Goal: Information Seeking & Learning: Learn about a topic

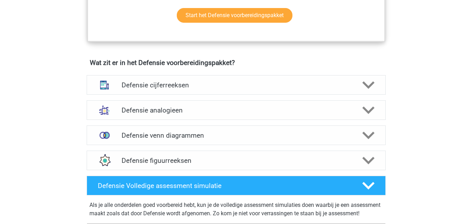
scroll to position [340, 0]
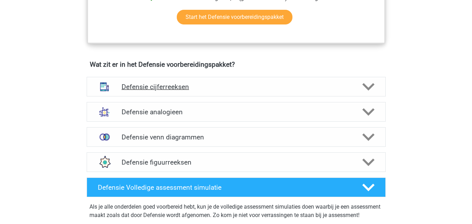
click at [341, 85] on h4 "Defensie cijferreeksen" at bounding box center [236, 87] width 229 height 8
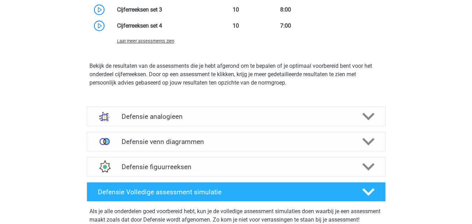
scroll to position [738, 0]
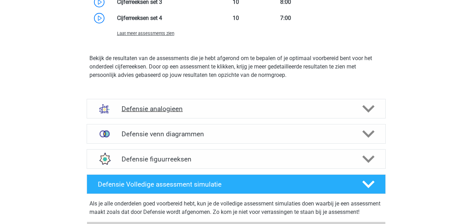
click at [340, 101] on div "Defensie analogieen" at bounding box center [236, 109] width 299 height 20
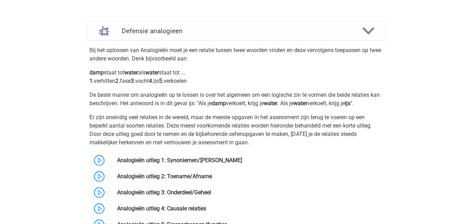
scroll to position [865, 0]
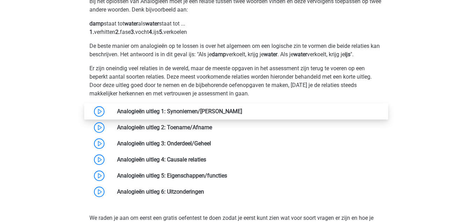
click at [242, 114] on link at bounding box center [242, 111] width 0 height 7
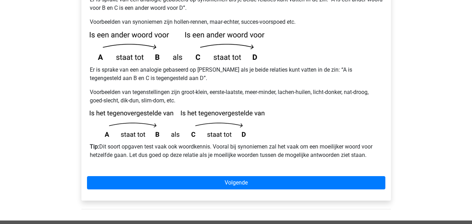
scroll to position [161, 0]
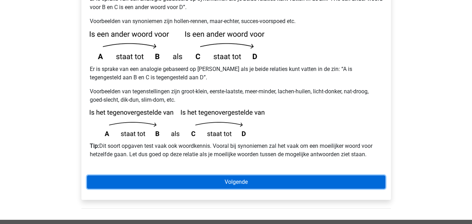
click at [227, 175] on link "Volgende" at bounding box center [236, 181] width 298 height 13
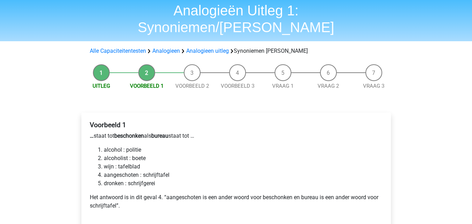
scroll to position [25, 0]
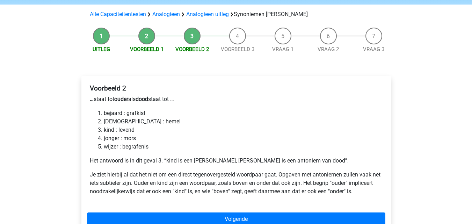
scroll to position [73, 0]
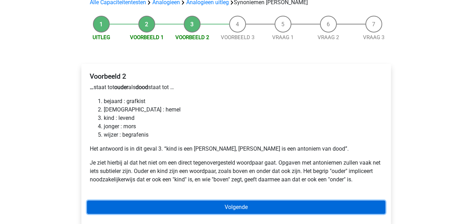
click at [268, 200] on link "Volgende" at bounding box center [236, 206] width 298 height 13
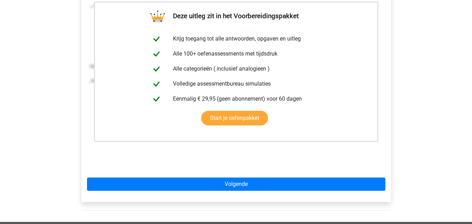
scroll to position [143, 0]
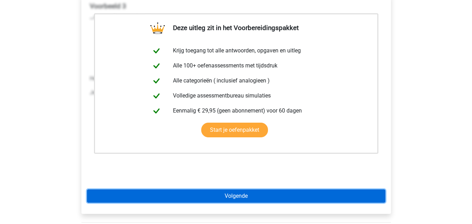
click at [360, 189] on link "Volgende" at bounding box center [236, 195] width 298 height 13
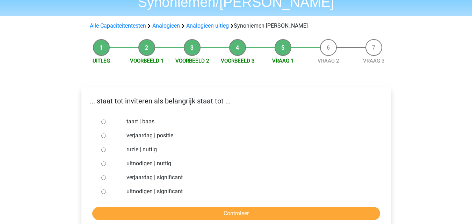
scroll to position [51, 0]
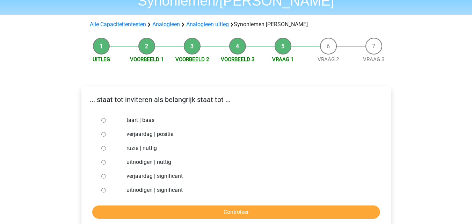
click at [103, 188] on input "uitnodigen | significant" at bounding box center [103, 190] width 5 height 5
radio input "true"
click at [150, 205] on input "Controleer" at bounding box center [236, 211] width 288 height 13
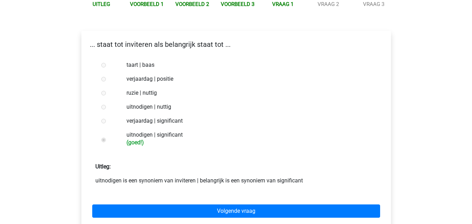
scroll to position [104, 0]
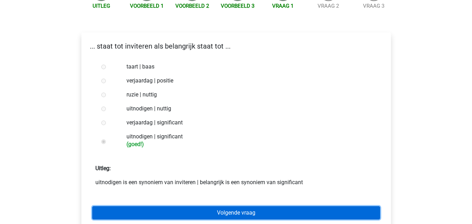
click at [238, 206] on link "Volgende vraag" at bounding box center [236, 212] width 288 height 13
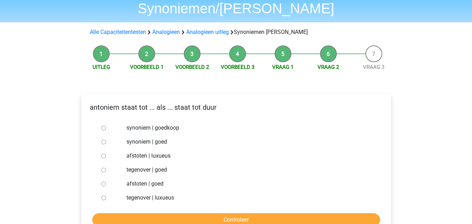
scroll to position [45, 0]
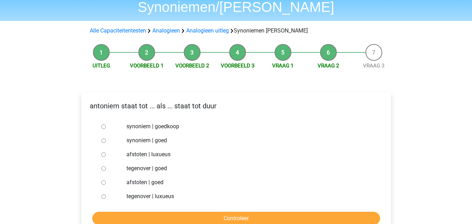
click at [105, 124] on input "synoniem | goedkoop" at bounding box center [103, 126] width 5 height 5
radio input "true"
click at [105, 194] on input "tegenover | luxueus" at bounding box center [103, 196] width 5 height 5
radio input "true"
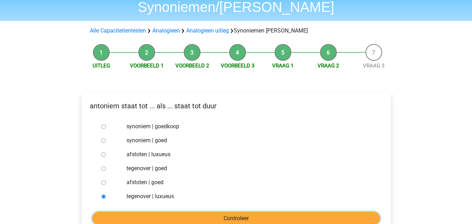
click at [131, 212] on input "Controleer" at bounding box center [236, 218] width 288 height 13
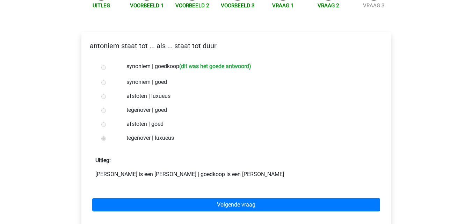
scroll to position [121, 0]
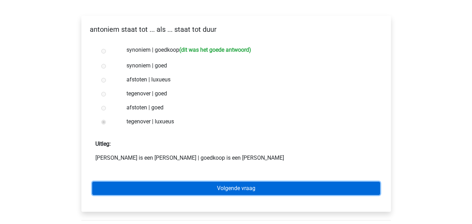
click at [369, 182] on link "Volgende vraag" at bounding box center [236, 188] width 288 height 13
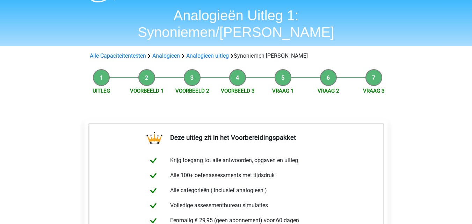
scroll to position [215, 0]
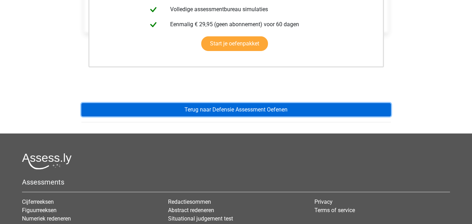
click at [344, 103] on link "Terug naar Defensie Assessment Oefenen" at bounding box center [235, 109] width 309 height 13
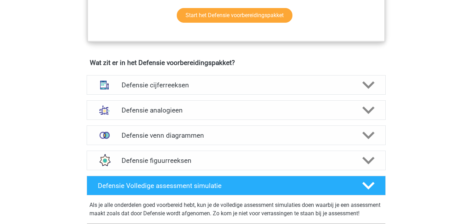
scroll to position [468, 0]
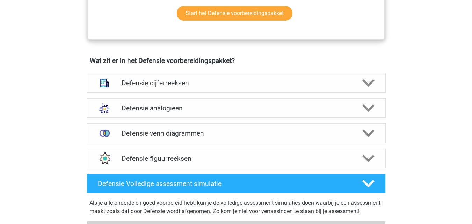
click at [350, 91] on div "Defensie cijferreeksen" at bounding box center [236, 83] width 299 height 20
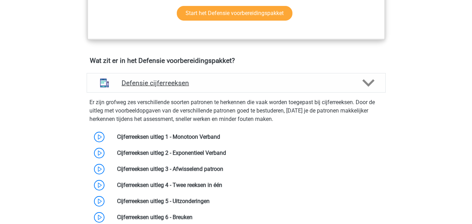
click at [346, 88] on div "Defensie cijferreeksen" at bounding box center [236, 83] width 299 height 20
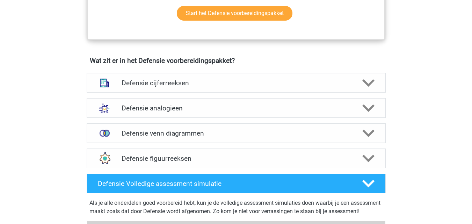
click at [322, 109] on h4 "Defensie analogieen" at bounding box center [236, 108] width 229 height 8
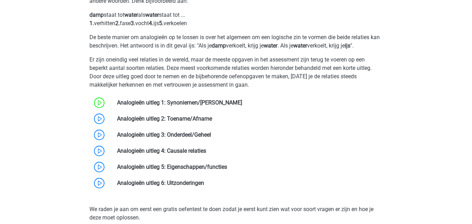
scroll to position [614, 0]
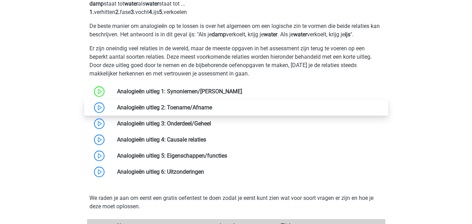
click at [212, 107] on link at bounding box center [212, 107] width 0 height 7
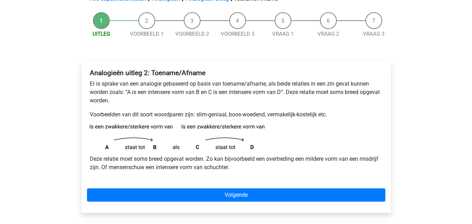
scroll to position [62, 0]
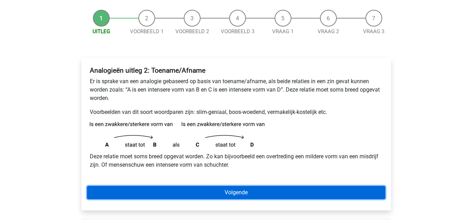
click at [288, 194] on link "Volgende" at bounding box center [236, 192] width 298 height 13
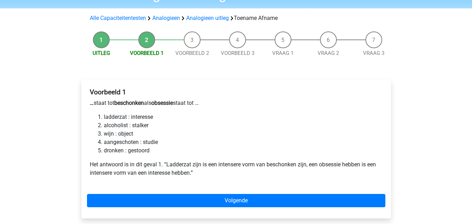
scroll to position [56, 0]
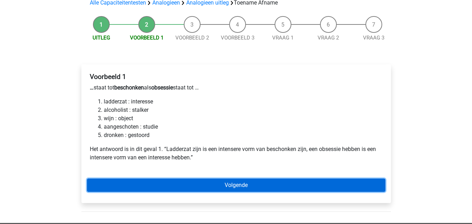
click at [343, 185] on link "Volgende" at bounding box center [236, 184] width 298 height 13
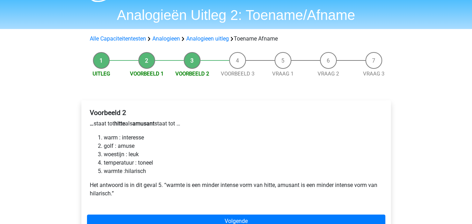
scroll to position [74, 0]
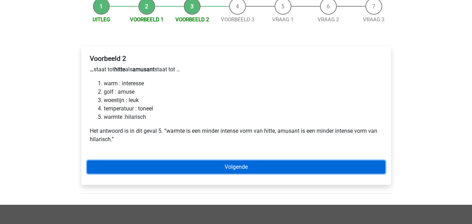
click at [375, 164] on link "Volgende" at bounding box center [236, 166] width 298 height 13
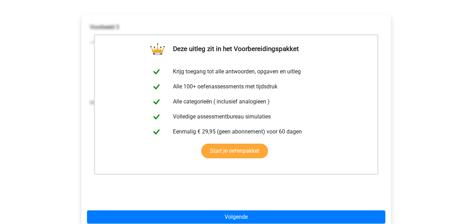
scroll to position [117, 0]
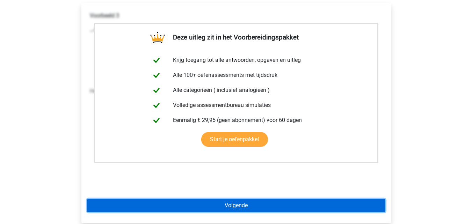
click at [336, 208] on link "Volgende" at bounding box center [236, 205] width 298 height 13
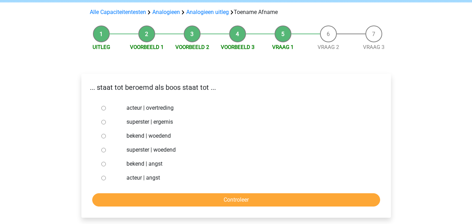
scroll to position [52, 0]
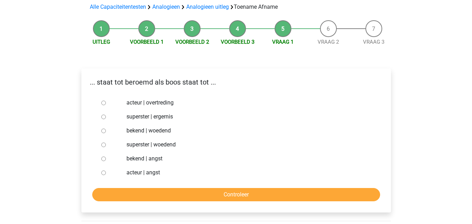
click at [101, 131] on input "bekend | woedend" at bounding box center [103, 130] width 5 height 5
radio input "true"
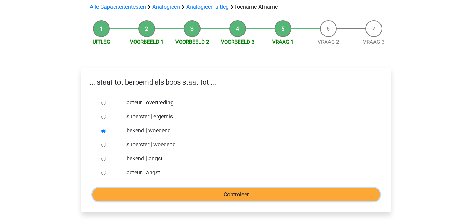
click at [159, 191] on input "Controleer" at bounding box center [236, 194] width 288 height 13
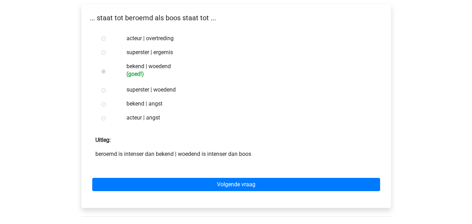
scroll to position [124, 0]
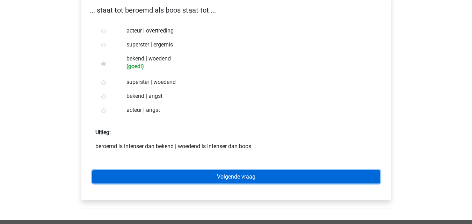
click at [325, 181] on link "Volgende vraag" at bounding box center [236, 176] width 288 height 13
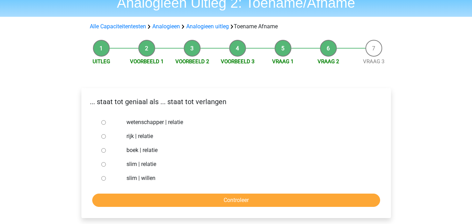
scroll to position [40, 0]
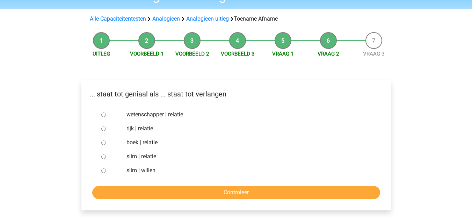
click at [104, 171] on input "slim | willen" at bounding box center [103, 170] width 5 height 5
radio input "true"
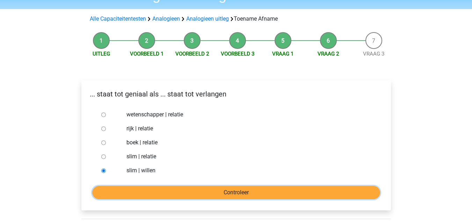
click at [126, 197] on input "Controleer" at bounding box center [236, 192] width 288 height 13
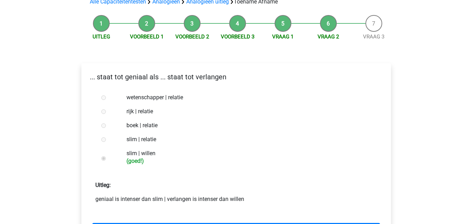
scroll to position [96, 0]
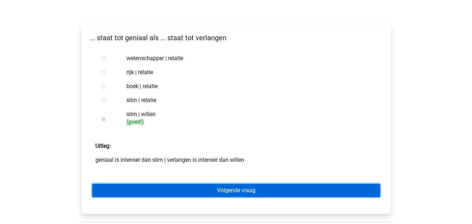
click at [341, 184] on link "Volgende vraag" at bounding box center [236, 190] width 288 height 13
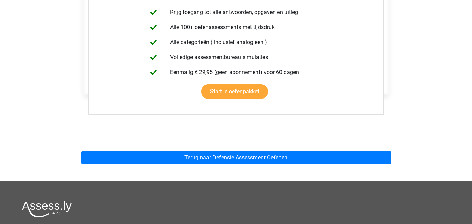
scroll to position [156, 0]
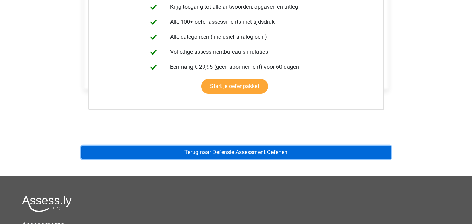
click at [376, 154] on link "Terug naar Defensie Assessment Oefenen" at bounding box center [235, 152] width 309 height 13
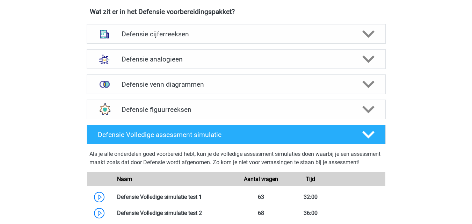
scroll to position [496, 0]
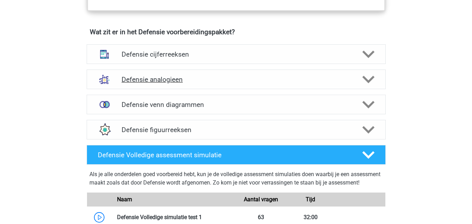
click at [368, 81] on polygon at bounding box center [368, 80] width 12 height 8
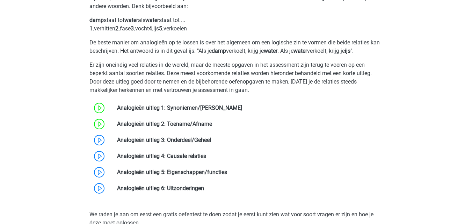
scroll to position [609, 0]
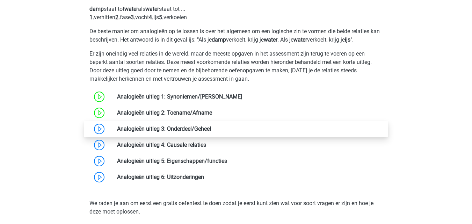
click at [211, 126] on link at bounding box center [211, 128] width 0 height 7
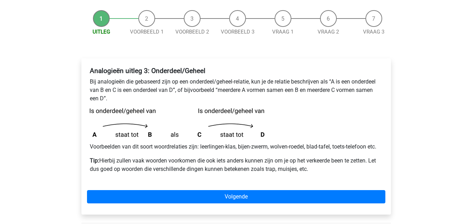
scroll to position [64, 0]
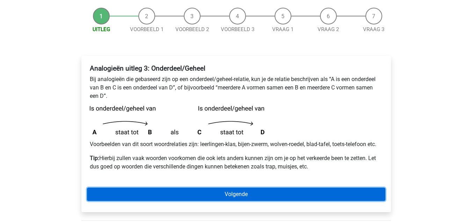
click at [196, 197] on link "Volgende" at bounding box center [236, 193] width 298 height 13
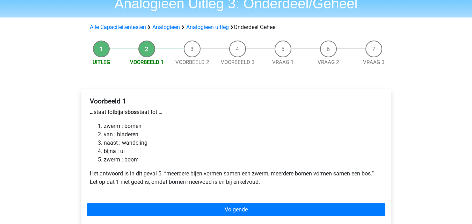
scroll to position [34, 0]
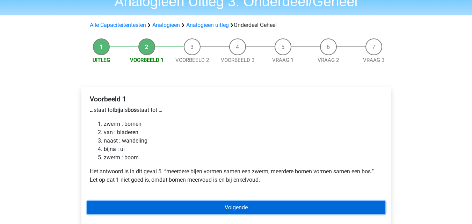
click at [227, 205] on link "Volgende" at bounding box center [236, 207] width 298 height 13
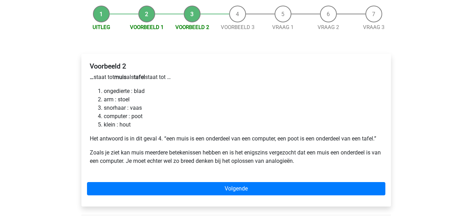
scroll to position [68, 0]
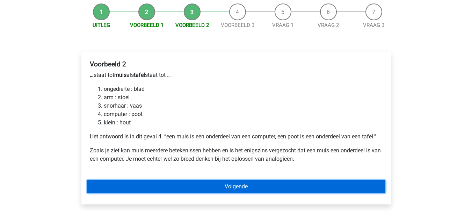
click at [374, 185] on link "Volgende" at bounding box center [236, 186] width 298 height 13
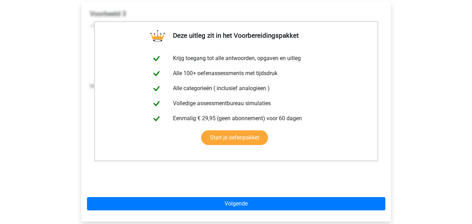
scroll to position [178, 0]
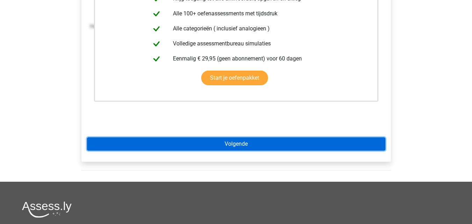
click at [380, 140] on link "Volgende" at bounding box center [236, 143] width 298 height 13
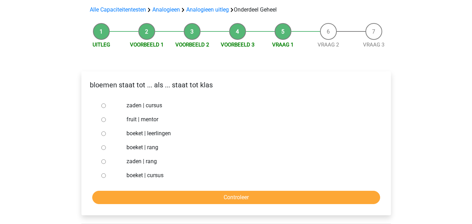
scroll to position [52, 0]
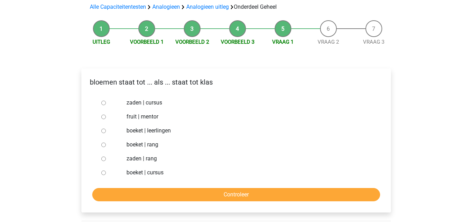
click at [104, 130] on input "boeket | leerlingen" at bounding box center [103, 130] width 5 height 5
radio input "true"
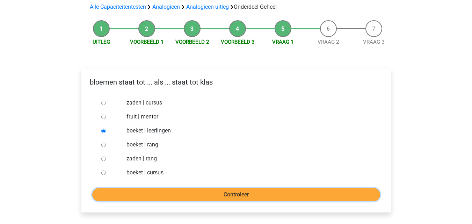
click at [227, 190] on input "Controleer" at bounding box center [236, 194] width 288 height 13
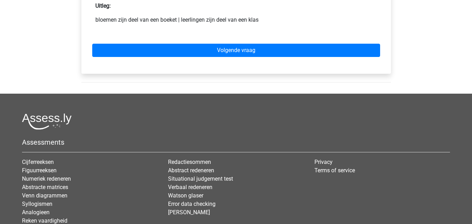
scroll to position [252, 0]
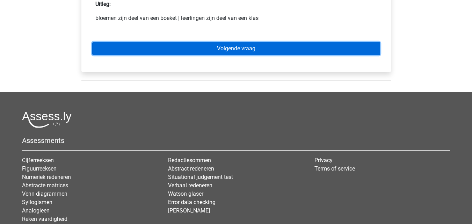
click at [348, 49] on link "Volgende vraag" at bounding box center [236, 48] width 288 height 13
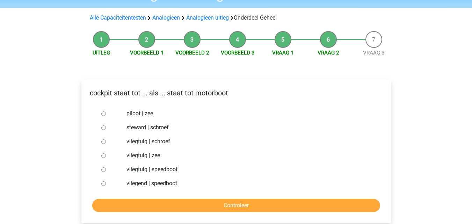
scroll to position [45, 0]
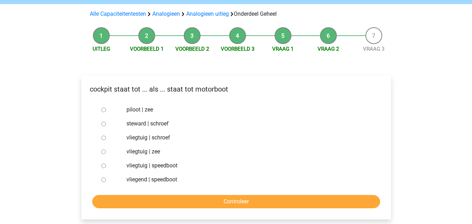
click at [102, 165] on input "vliegtuig | speedboot" at bounding box center [103, 165] width 5 height 5
radio input "true"
click at [106, 139] on div at bounding box center [109, 138] width 23 height 14
click at [104, 138] on input "vliegtuig | schroef" at bounding box center [103, 137] width 5 height 5
radio input "true"
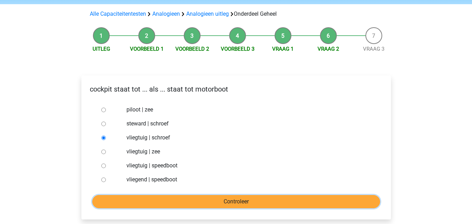
click at [160, 201] on input "Controleer" at bounding box center [236, 201] width 288 height 13
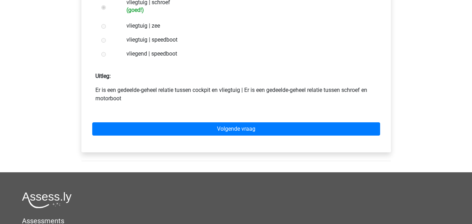
scroll to position [161, 0]
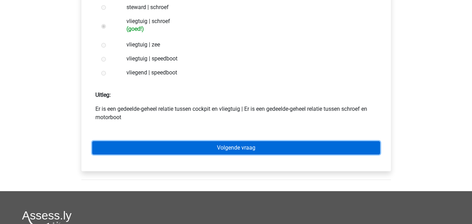
click at [366, 145] on link "Volgende vraag" at bounding box center [236, 147] width 288 height 13
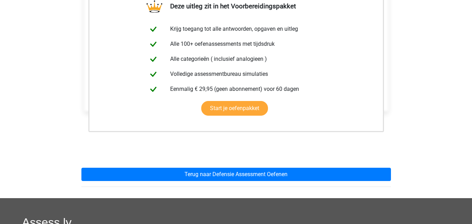
scroll to position [146, 0]
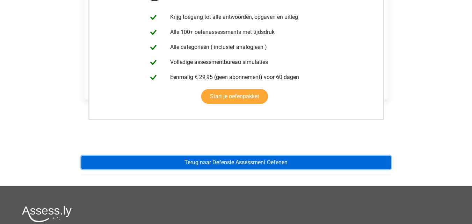
click at [290, 162] on link "Terug naar Defensie Assessment Oefenen" at bounding box center [235, 162] width 309 height 13
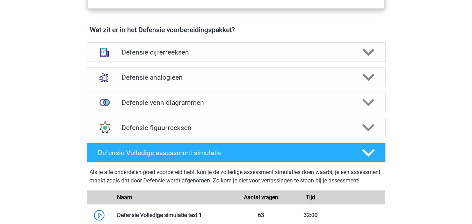
scroll to position [494, 0]
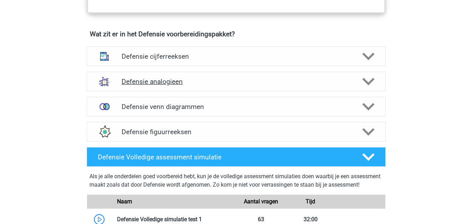
click at [315, 85] on h4 "Defensie analogieen" at bounding box center [236, 82] width 229 height 8
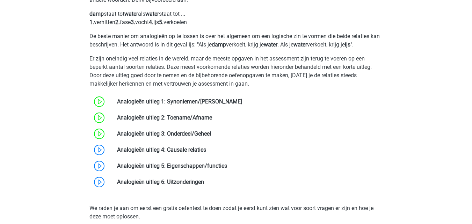
scroll to position [635, 0]
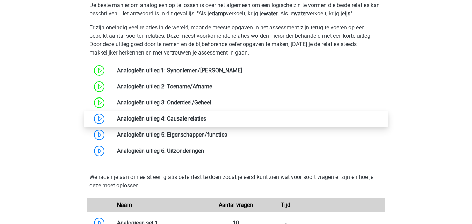
click at [206, 119] on link at bounding box center [206, 118] width 0 height 7
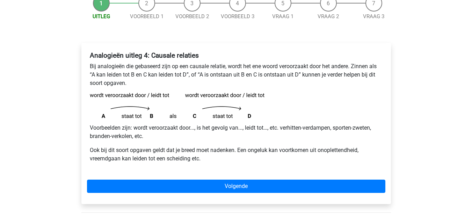
scroll to position [78, 0]
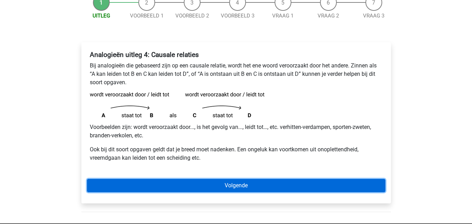
click at [253, 183] on link "Volgende" at bounding box center [236, 185] width 298 height 13
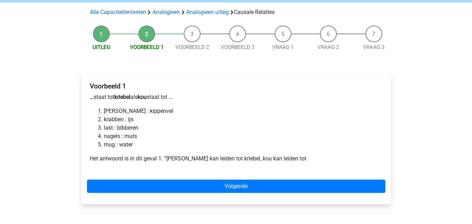
scroll to position [83, 0]
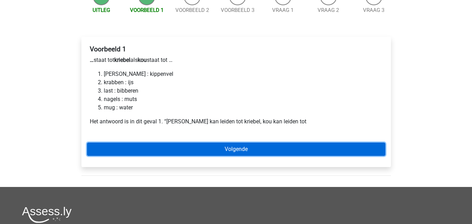
click at [359, 148] on link "Volgende" at bounding box center [236, 148] width 298 height 13
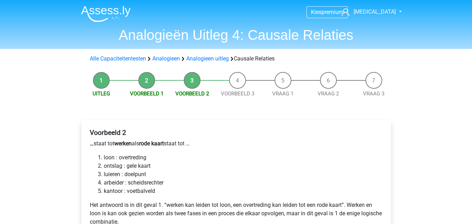
scroll to position [160, 0]
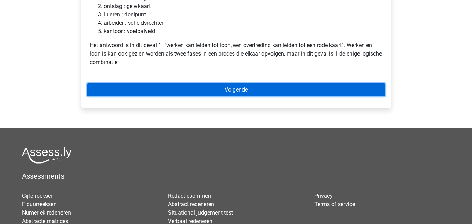
click at [343, 87] on link "Volgende" at bounding box center [236, 89] width 298 height 13
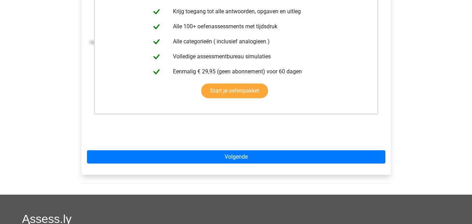
scroll to position [197, 0]
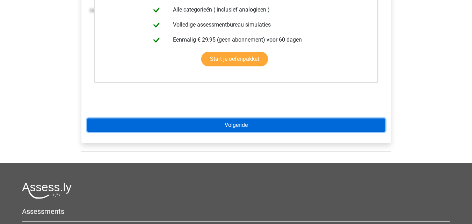
click at [362, 128] on link "Volgende" at bounding box center [236, 124] width 298 height 13
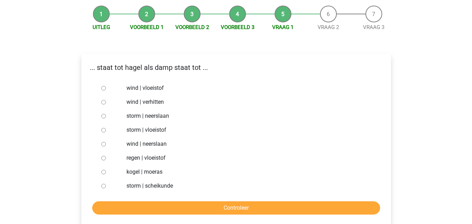
scroll to position [69, 0]
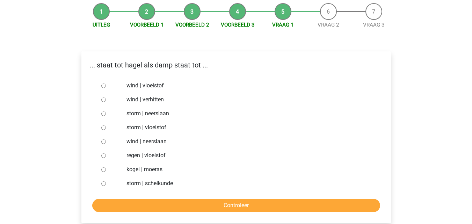
click at [103, 156] on input "regen | vloeistof" at bounding box center [103, 155] width 5 height 5
radio input "true"
click at [103, 113] on input "storm | neerslaan" at bounding box center [103, 113] width 5 height 5
radio input "true"
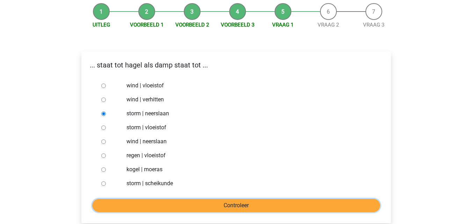
click at [174, 203] on input "Controleer" at bounding box center [236, 205] width 288 height 13
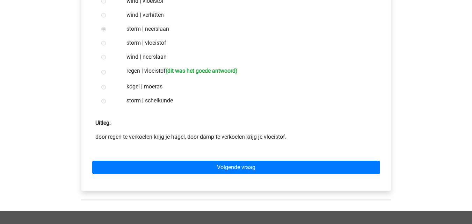
scroll to position [154, 0]
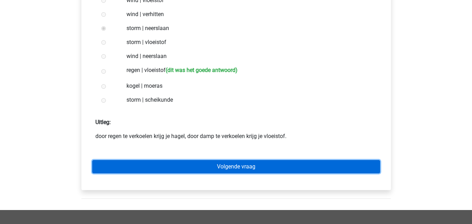
click at [359, 168] on link "Volgende vraag" at bounding box center [236, 166] width 288 height 13
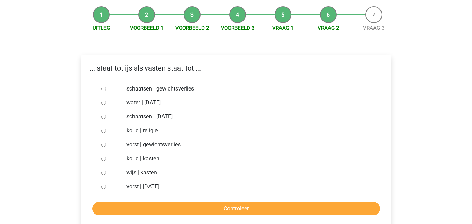
scroll to position [74, 0]
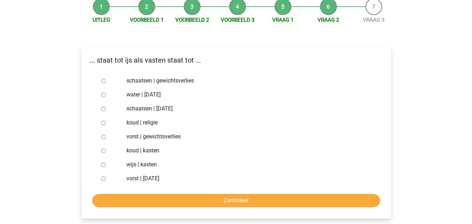
click at [102, 122] on input "koud | religie" at bounding box center [103, 122] width 5 height 5
radio input "true"
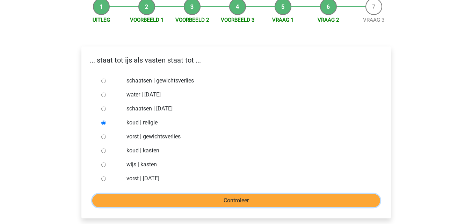
click at [187, 204] on input "Controleer" at bounding box center [236, 200] width 288 height 13
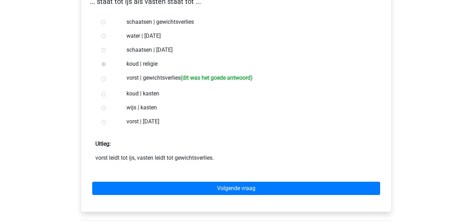
scroll to position [135, 0]
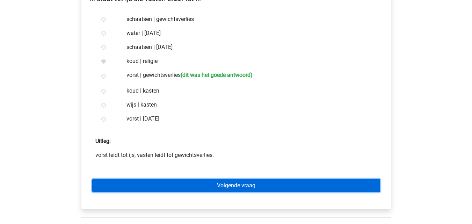
click at [359, 189] on link "Volgende vraag" at bounding box center [236, 185] width 288 height 13
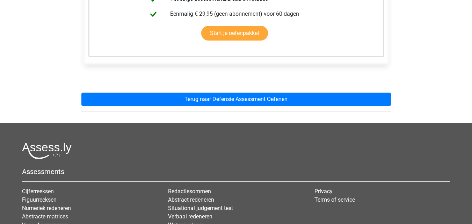
scroll to position [207, 0]
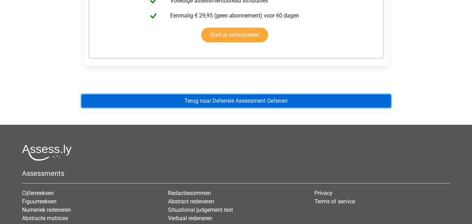
click at [265, 102] on link "Terug naar Defensie Assessment Oefenen" at bounding box center [235, 100] width 309 height 13
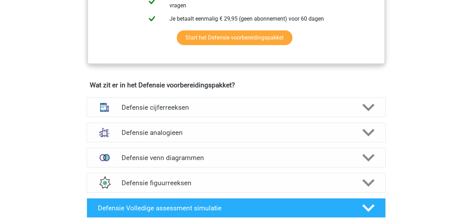
scroll to position [449, 0]
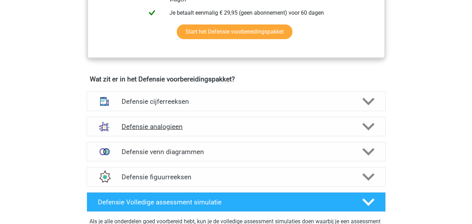
click at [360, 123] on div at bounding box center [367, 126] width 24 height 12
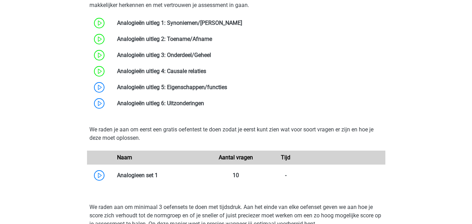
scroll to position [677, 0]
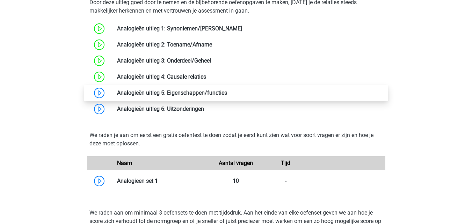
click at [227, 94] on link at bounding box center [227, 92] width 0 height 7
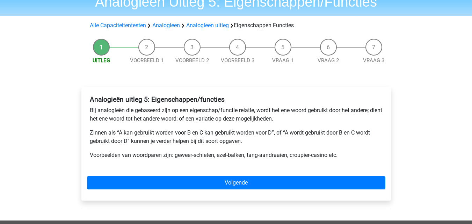
scroll to position [49, 0]
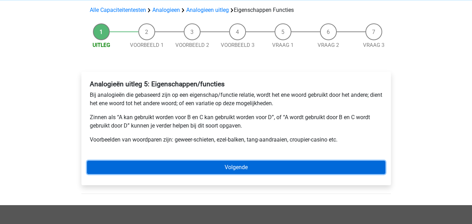
click at [256, 169] on link "Volgende" at bounding box center [236, 167] width 298 height 13
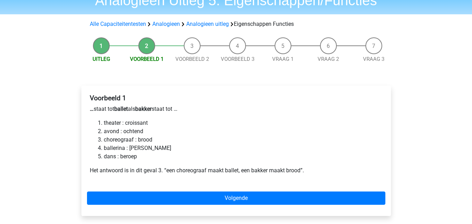
scroll to position [41, 0]
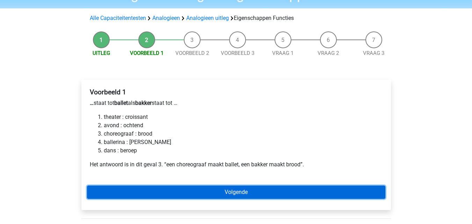
click at [311, 192] on link "Volgende" at bounding box center [236, 191] width 298 height 13
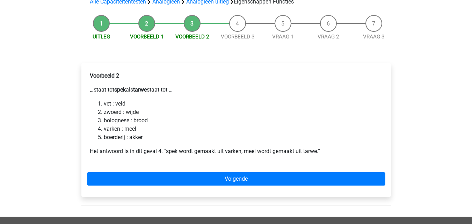
scroll to position [63, 0]
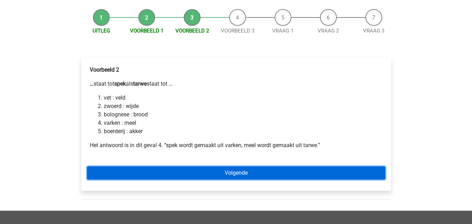
click at [355, 177] on link "Volgende" at bounding box center [236, 172] width 298 height 13
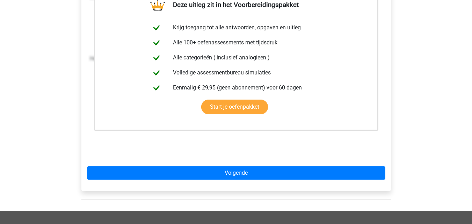
scroll to position [152, 0]
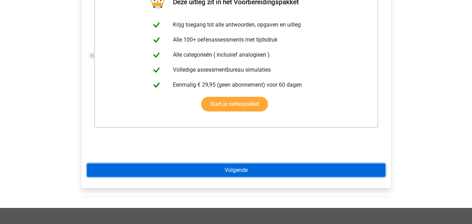
click at [354, 169] on link "Volgende" at bounding box center [236, 169] width 298 height 13
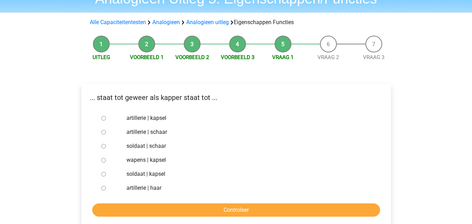
scroll to position [39, 0]
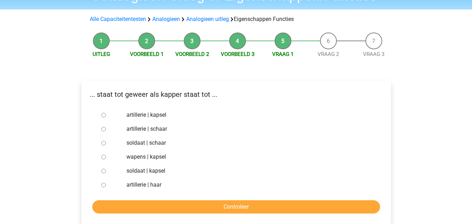
click at [103, 171] on input "soldaat | kapsel" at bounding box center [103, 171] width 5 height 5
radio input "true"
click at [130, 211] on input "Controleer" at bounding box center [236, 206] width 288 height 13
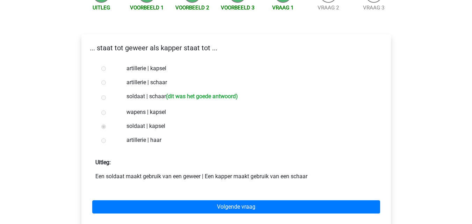
scroll to position [89, 0]
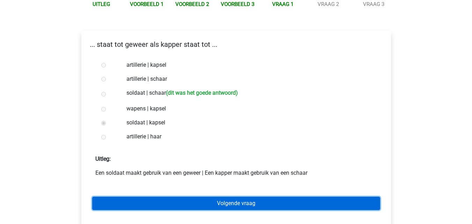
click at [339, 205] on link "Volgende vraag" at bounding box center [236, 203] width 288 height 13
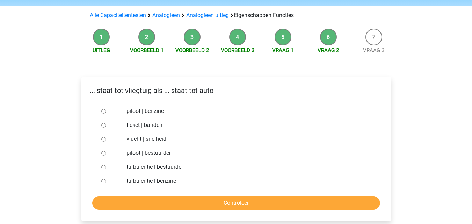
scroll to position [45, 0]
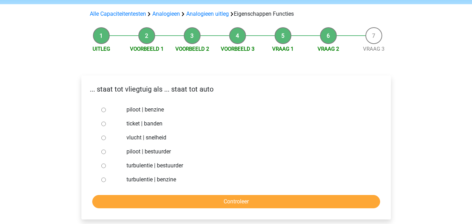
click at [103, 152] on input "piloot | bestuurder" at bounding box center [103, 151] width 5 height 5
radio input "true"
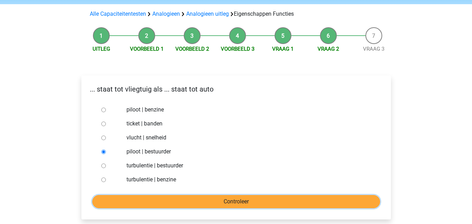
click at [146, 205] on input "Controleer" at bounding box center [236, 201] width 288 height 13
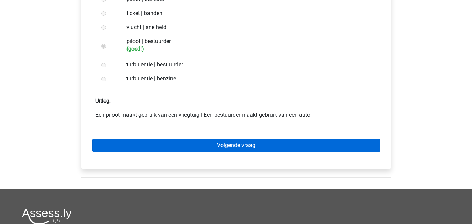
scroll to position [165, 0]
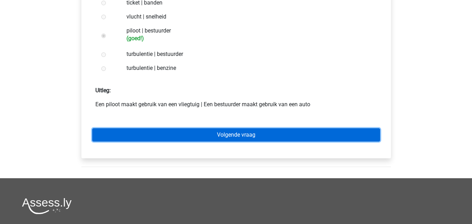
click at [343, 138] on link "Volgende vraag" at bounding box center [236, 134] width 288 height 13
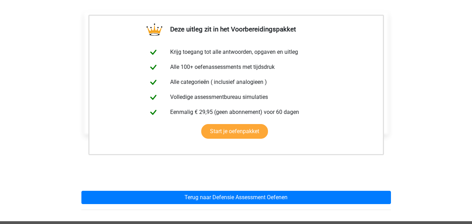
scroll to position [194, 0]
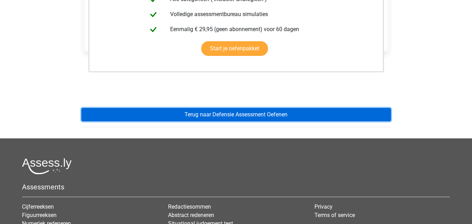
click at [267, 117] on link "Terug naar Defensie Assessment Oefenen" at bounding box center [235, 114] width 309 height 13
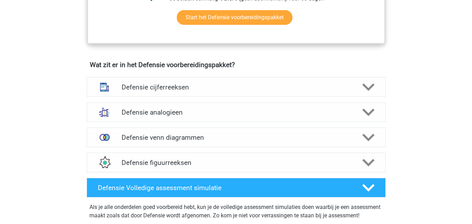
scroll to position [488, 0]
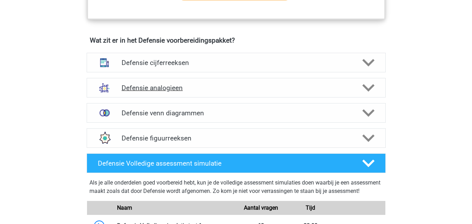
click at [347, 86] on h4 "Defensie analogieen" at bounding box center [236, 88] width 229 height 8
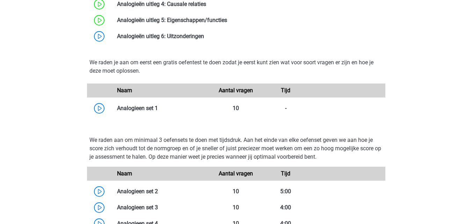
scroll to position [718, 0]
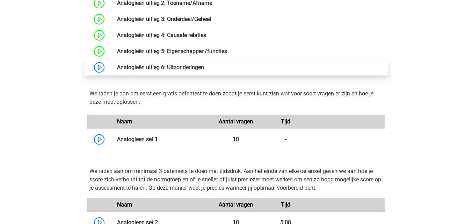
click at [204, 69] on link at bounding box center [204, 67] width 0 height 7
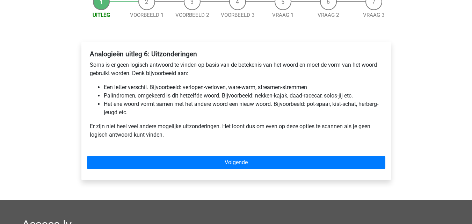
scroll to position [82, 0]
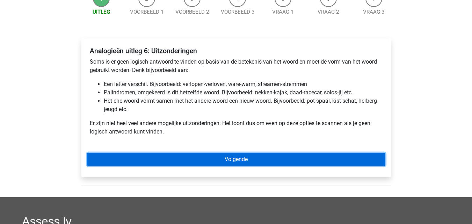
click at [338, 160] on link "Volgende" at bounding box center [236, 159] width 298 height 13
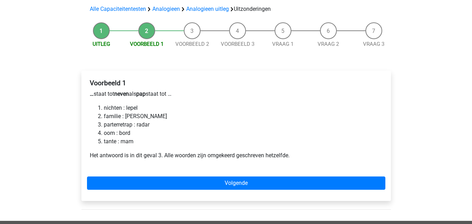
scroll to position [53, 0]
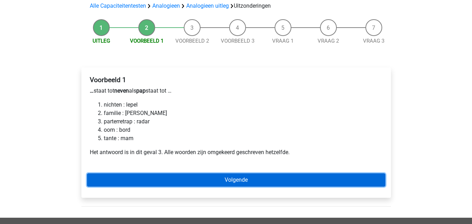
click at [156, 176] on link "Volgende" at bounding box center [236, 179] width 298 height 13
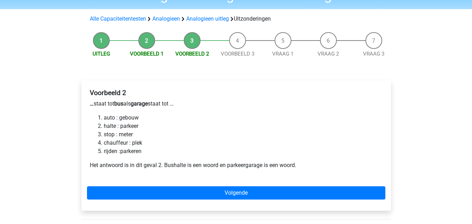
scroll to position [42, 0]
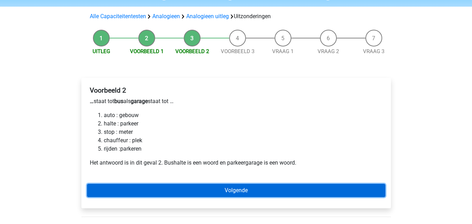
click at [335, 190] on link "Volgende" at bounding box center [236, 190] width 298 height 13
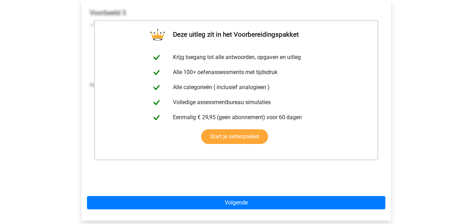
scroll to position [128, 0]
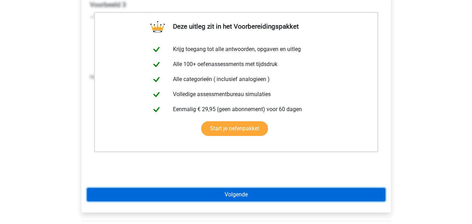
click at [277, 196] on link "Volgende" at bounding box center [236, 194] width 298 height 13
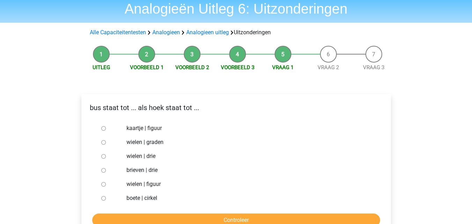
scroll to position [27, 0]
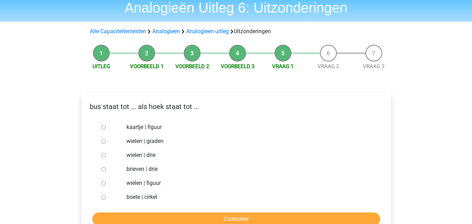
click at [103, 183] on input "wielen | figuur" at bounding box center [103, 183] width 5 height 5
radio input "true"
click at [103, 154] on input "wielen | drie" at bounding box center [103, 155] width 5 height 5
radio input "true"
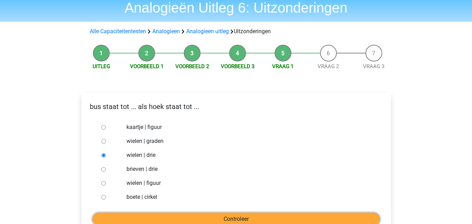
click at [179, 216] on input "Controleer" at bounding box center [236, 218] width 288 height 13
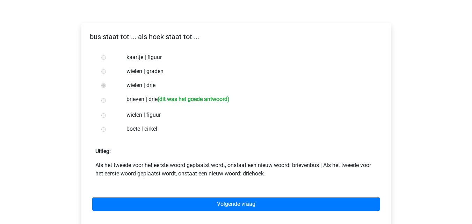
scroll to position [134, 0]
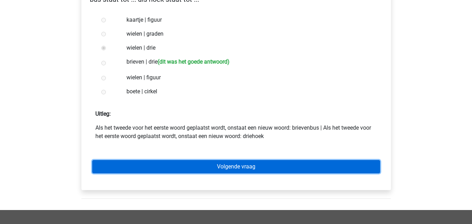
click at [339, 166] on link "Volgende vraag" at bounding box center [236, 166] width 288 height 13
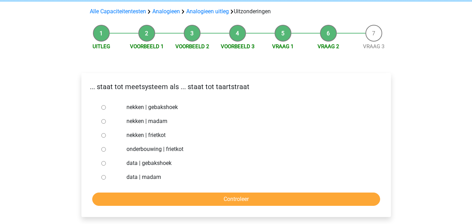
scroll to position [58, 0]
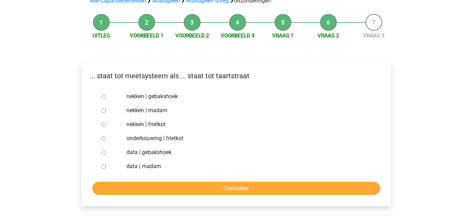
click at [103, 153] on input "data | gebakshoek" at bounding box center [103, 152] width 5 height 5
radio input "true"
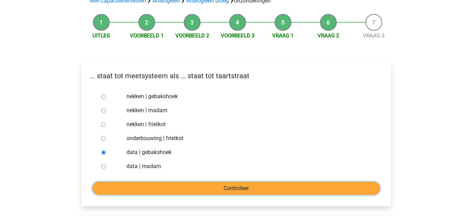
click at [139, 184] on input "Controleer" at bounding box center [236, 188] width 288 height 13
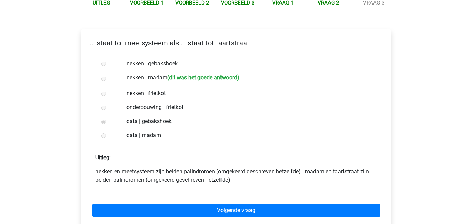
scroll to position [94, 0]
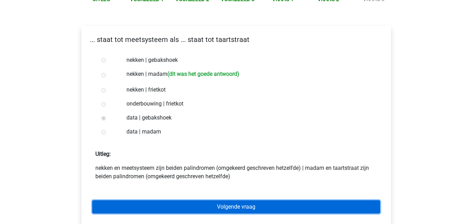
click at [363, 201] on link "Volgende vraag" at bounding box center [236, 206] width 288 height 13
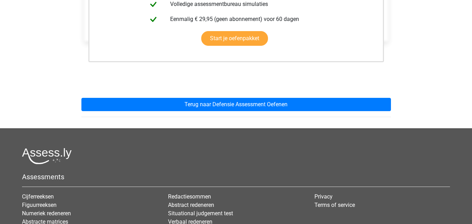
scroll to position [223, 0]
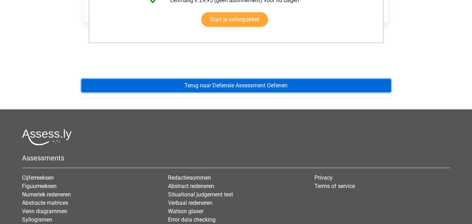
click at [377, 90] on link "Terug naar Defensie Assessment Oefenen" at bounding box center [235, 85] width 309 height 13
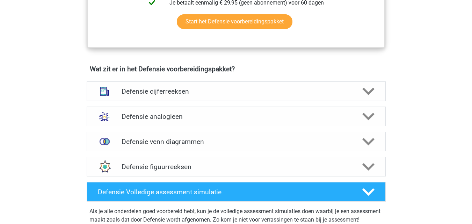
scroll to position [523, 0]
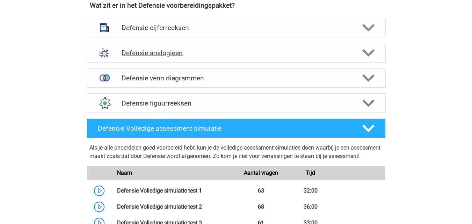
click at [369, 56] on polygon at bounding box center [368, 53] width 12 height 8
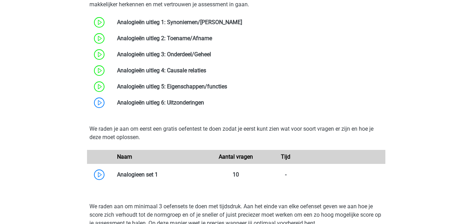
scroll to position [689, 0]
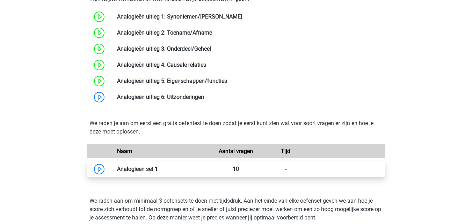
click at [158, 169] on link at bounding box center [158, 168] width 0 height 7
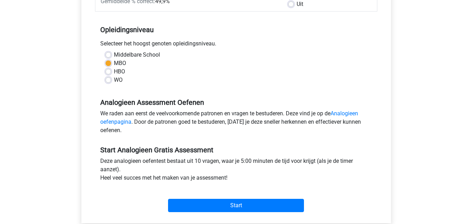
scroll to position [126, 0]
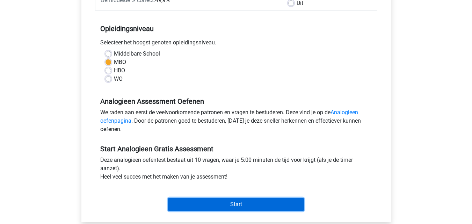
click at [243, 205] on input "Start" at bounding box center [236, 204] width 136 height 13
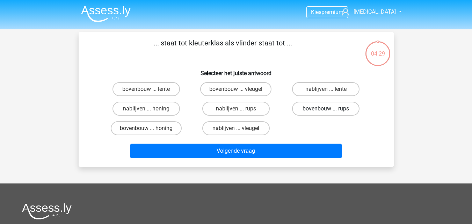
click at [333, 109] on label "bovenbouw ... rups" at bounding box center [325, 109] width 67 height 14
click at [330, 109] on input "bovenbouw ... rups" at bounding box center [328, 111] width 5 height 5
radio input "true"
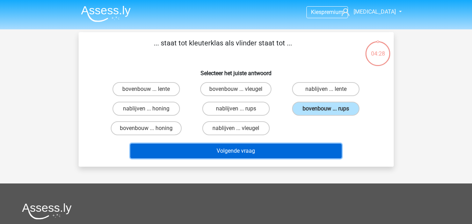
click at [287, 150] on button "Volgende vraag" at bounding box center [235, 151] width 211 height 15
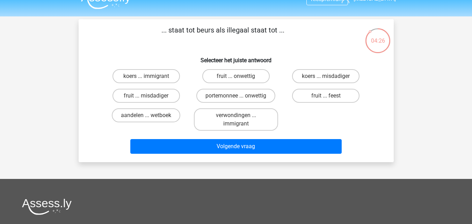
scroll to position [12, 0]
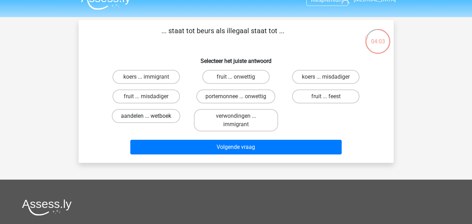
click at [152, 117] on label "aandelen ... wetboek" at bounding box center [146, 116] width 68 height 14
click at [150, 117] on input "aandelen ... wetboek" at bounding box center [148, 118] width 5 height 5
radio input "true"
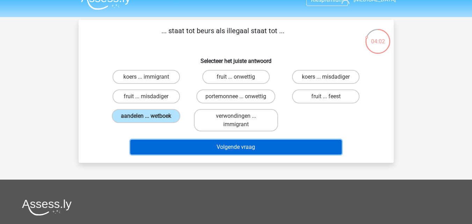
click at [208, 152] on button "Volgende vraag" at bounding box center [235, 147] width 211 height 15
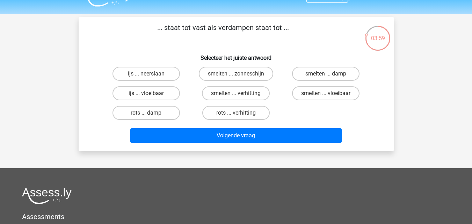
scroll to position [0, 0]
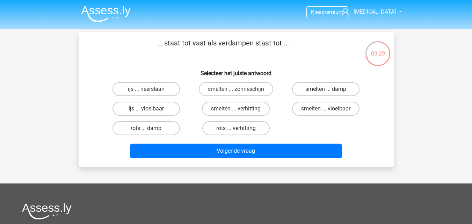
click at [160, 108] on label "ijs ... vloeibaar" at bounding box center [145, 109] width 67 height 14
click at [150, 109] on input "ijs ... vloeibaar" at bounding box center [148, 111] width 5 height 5
radio input "true"
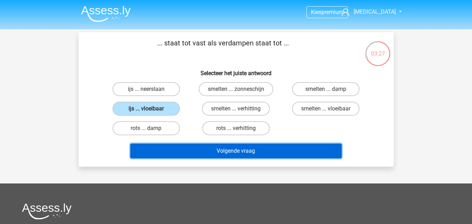
click at [196, 153] on button "Volgende vraag" at bounding box center [235, 151] width 211 height 15
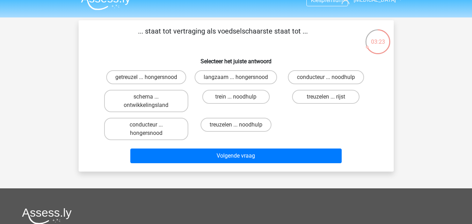
scroll to position [6, 0]
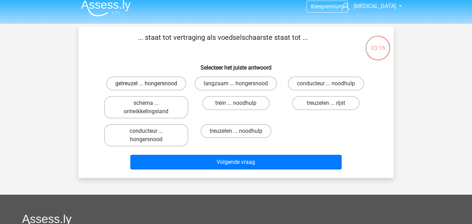
click at [154, 86] on label "getreuzel ... hongersnood" at bounding box center [146, 83] width 80 height 14
click at [150, 86] on input "getreuzel ... hongersnood" at bounding box center [148, 85] width 5 height 5
radio input "true"
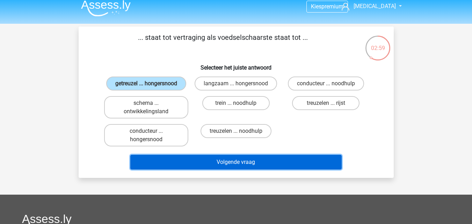
click at [291, 166] on button "Volgende vraag" at bounding box center [235, 162] width 211 height 15
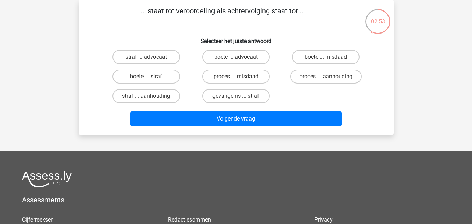
scroll to position [0, 0]
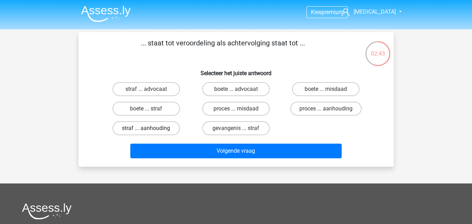
click at [167, 129] on label "straf ... aanhouding" at bounding box center [145, 128] width 67 height 14
click at [150, 129] on input "straf ... aanhouding" at bounding box center [148, 130] width 5 height 5
radio input "true"
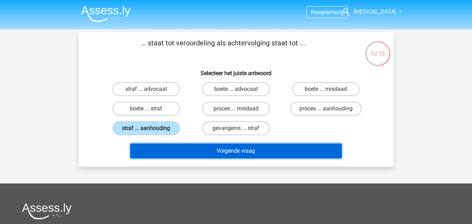
click at [257, 150] on button "Volgende vraag" at bounding box center [235, 151] width 211 height 15
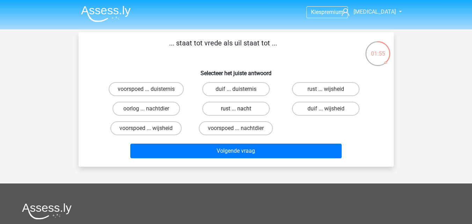
click at [242, 108] on label "rust ... nacht" at bounding box center [235, 109] width 67 height 14
click at [240, 109] on input "rust ... nacht" at bounding box center [238, 111] width 5 height 5
radio input "true"
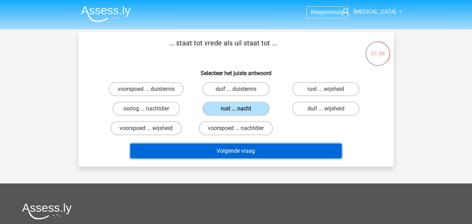
click at [255, 151] on button "Volgende vraag" at bounding box center [235, 151] width 211 height 15
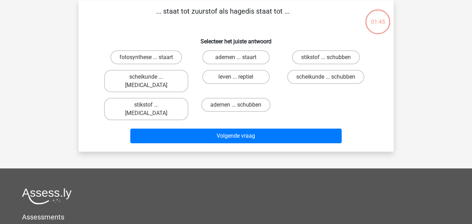
scroll to position [32, 0]
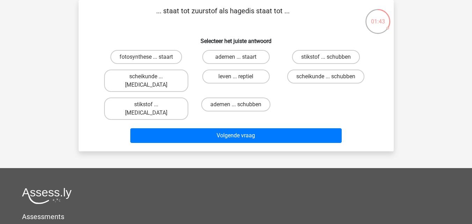
drag, startPoint x: 474, startPoint y: 37, endPoint x: 474, endPoint y: 33, distance: 4.6
click at [471, 33] on html "Kies premium kyra kyraemanuel1@hotmail.com" at bounding box center [236, 160] width 472 height 384
click at [257, 75] on label "leven ... reptiel" at bounding box center [235, 76] width 67 height 14
click at [240, 76] on input "leven ... reptiel" at bounding box center [238, 78] width 5 height 5
radio input "true"
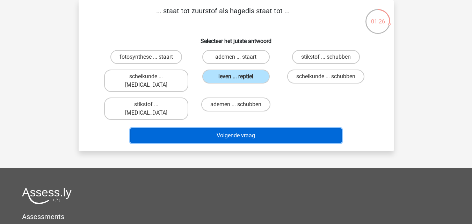
click at [265, 128] on button "Volgende vraag" at bounding box center [235, 135] width 211 height 15
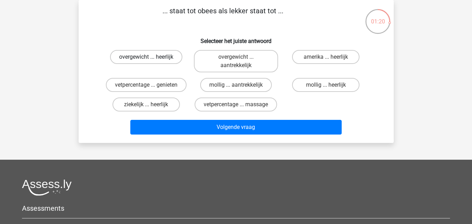
click at [166, 58] on label "overgewicht ... heerlijk" at bounding box center [146, 57] width 72 height 14
click at [150, 58] on input "overgewicht ... heerlijk" at bounding box center [148, 59] width 5 height 5
radio input "true"
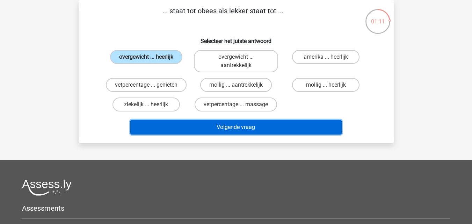
click at [244, 125] on button "Volgende vraag" at bounding box center [235, 127] width 211 height 15
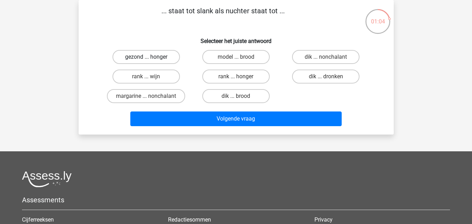
click at [160, 59] on label "gezond ... honger" at bounding box center [145, 57] width 67 height 14
click at [150, 59] on input "gezond ... honger" at bounding box center [148, 59] width 5 height 5
radio input "true"
click at [341, 82] on label "dik ... dronken" at bounding box center [325, 76] width 67 height 14
click at [330, 81] on input "dik ... dronken" at bounding box center [328, 78] width 5 height 5
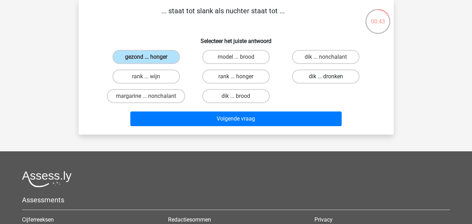
radio input "true"
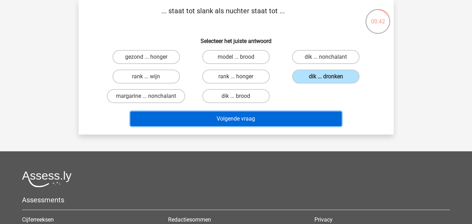
click at [317, 123] on button "Volgende vraag" at bounding box center [235, 118] width 211 height 15
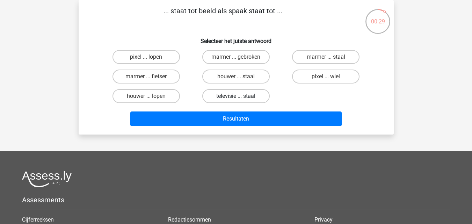
click at [253, 98] on label "televisie ... staal" at bounding box center [235, 96] width 67 height 14
click at [240, 98] on input "televisie ... staal" at bounding box center [238, 98] width 5 height 5
radio input "true"
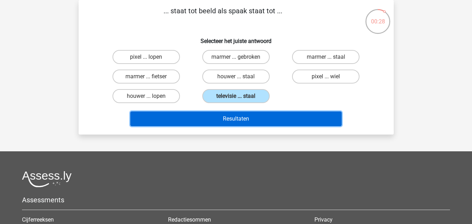
click at [264, 118] on button "Resultaten" at bounding box center [235, 118] width 211 height 15
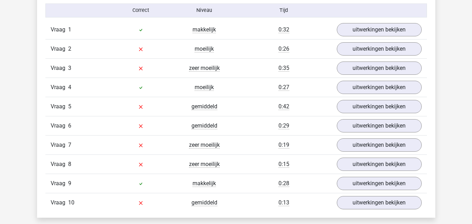
scroll to position [580, 0]
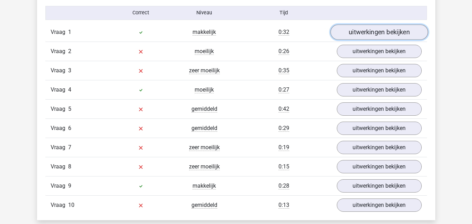
click at [414, 36] on link "uitwerkingen bekijken" at bounding box center [378, 31] width 97 height 15
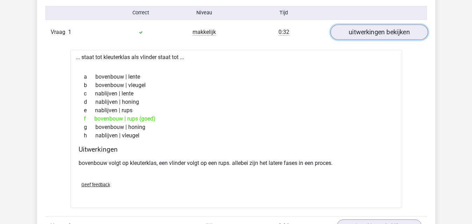
click at [410, 38] on link "uitwerkingen bekijken" at bounding box center [378, 31] width 97 height 15
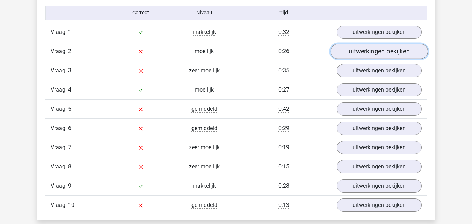
click at [408, 51] on link "uitwerkingen bekijken" at bounding box center [378, 51] width 97 height 15
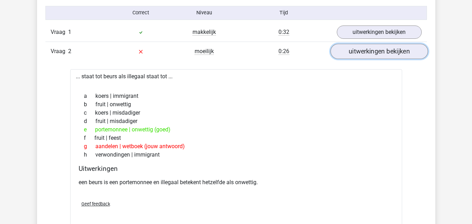
click at [398, 51] on link "uitwerkingen bekijken" at bounding box center [378, 51] width 97 height 15
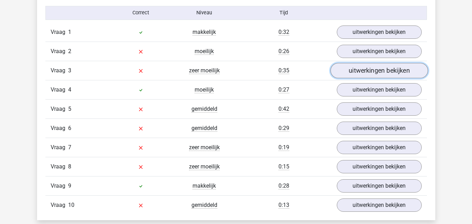
click at [392, 74] on link "uitwerkingen bekijken" at bounding box center [378, 70] width 97 height 15
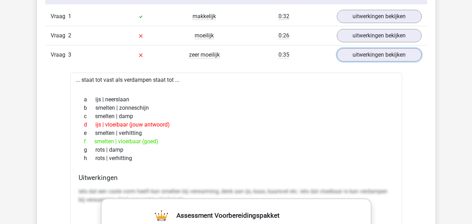
scroll to position [592, 0]
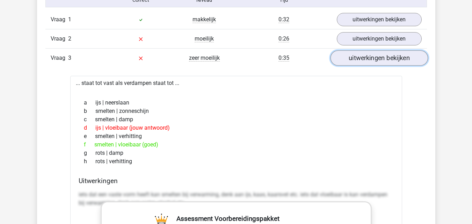
click at [420, 59] on link "uitwerkingen bekijken" at bounding box center [378, 57] width 97 height 15
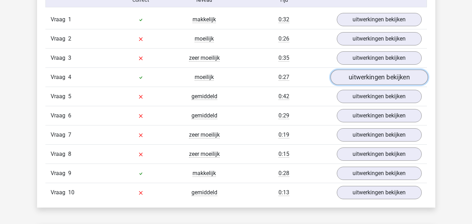
click at [397, 76] on link "uitwerkingen bekijken" at bounding box center [378, 76] width 97 height 15
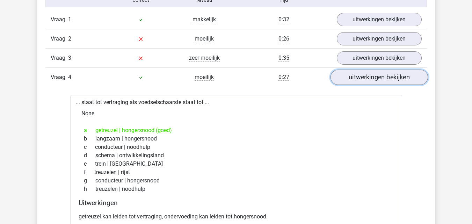
click at [417, 80] on link "uitwerkingen bekijken" at bounding box center [378, 76] width 97 height 15
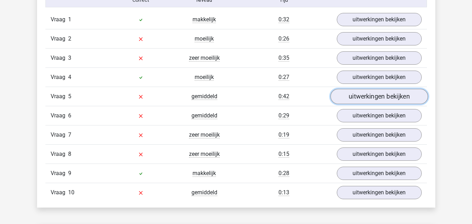
click at [364, 95] on link "uitwerkingen bekijken" at bounding box center [378, 96] width 97 height 15
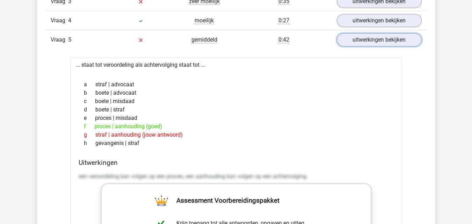
scroll to position [633, 0]
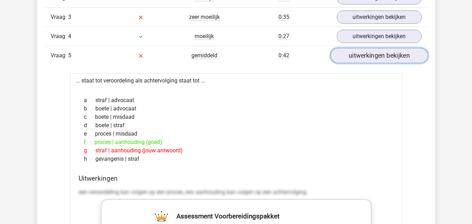
click at [382, 56] on link "uitwerkingen bekijken" at bounding box center [378, 55] width 97 height 15
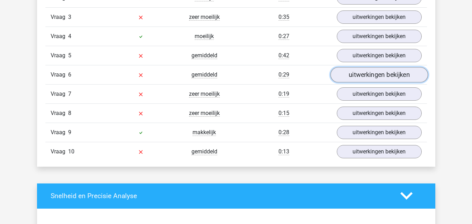
click at [382, 79] on link "uitwerkingen bekijken" at bounding box center [378, 74] width 97 height 15
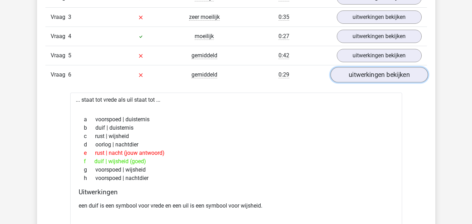
click at [374, 77] on link "uitwerkingen bekijken" at bounding box center [378, 74] width 97 height 15
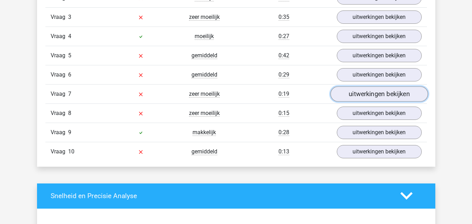
click at [393, 98] on link "uitwerkingen bekijken" at bounding box center [378, 93] width 97 height 15
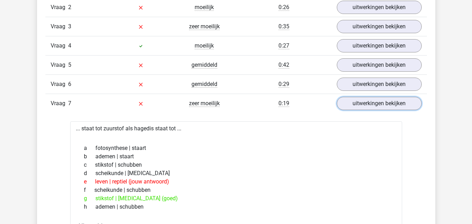
scroll to position [627, 0]
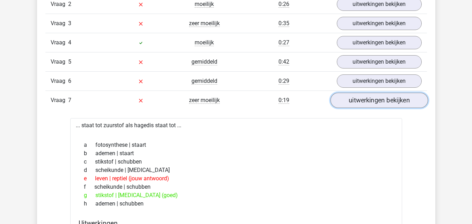
click at [415, 100] on link "uitwerkingen bekijken" at bounding box center [378, 100] width 97 height 15
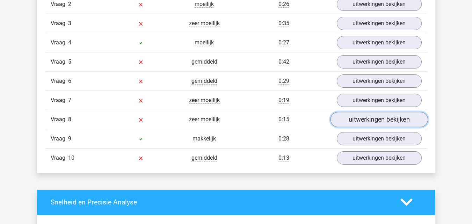
click at [405, 120] on link "uitwerkingen bekijken" at bounding box center [378, 119] width 97 height 15
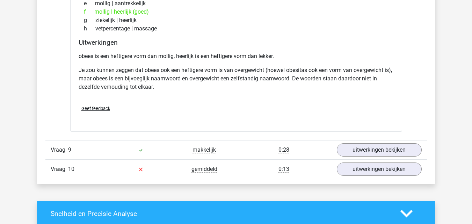
scroll to position [852, 0]
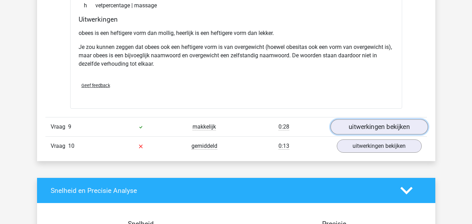
click at [411, 127] on link "uitwerkingen bekijken" at bounding box center [378, 126] width 97 height 15
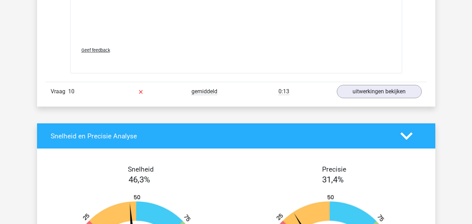
scroll to position [1284, 0]
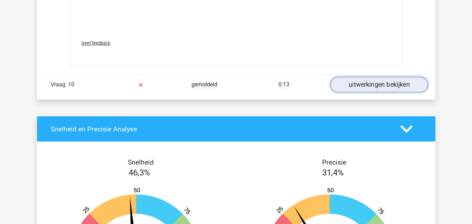
click at [376, 81] on link "uitwerkingen bekijken" at bounding box center [378, 84] width 97 height 15
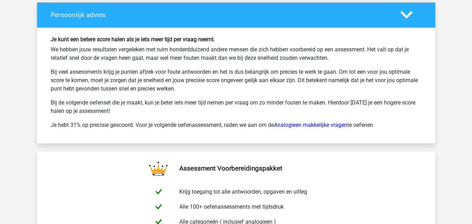
scroll to position [2019, 0]
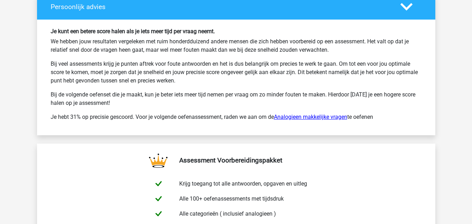
click at [311, 118] on link "Analogieen makkelijke vragen" at bounding box center [310, 116] width 73 height 7
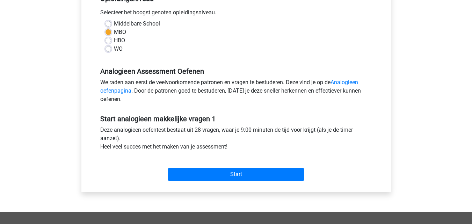
scroll to position [164, 0]
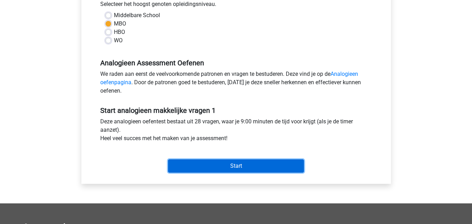
click at [286, 163] on input "Start" at bounding box center [236, 165] width 136 height 13
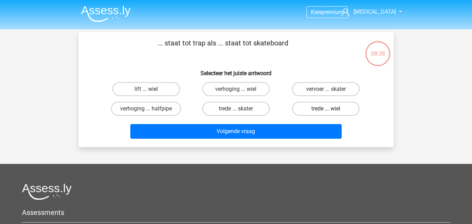
click at [316, 111] on label "trede ... wiel" at bounding box center [325, 109] width 67 height 14
click at [326, 111] on input "trede ... wiel" at bounding box center [328, 111] width 5 height 5
radio input "true"
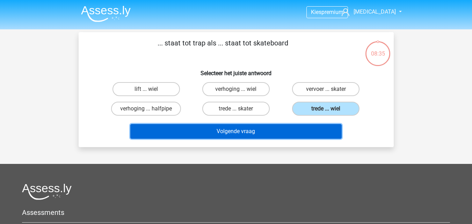
click at [306, 132] on button "Volgende vraag" at bounding box center [235, 131] width 211 height 15
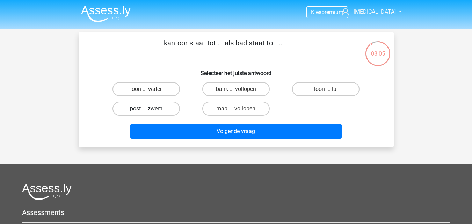
click at [138, 106] on label "post ... zwem" at bounding box center [145, 109] width 67 height 14
click at [146, 109] on input "post ... zwem" at bounding box center [148, 111] width 5 height 5
radio input "true"
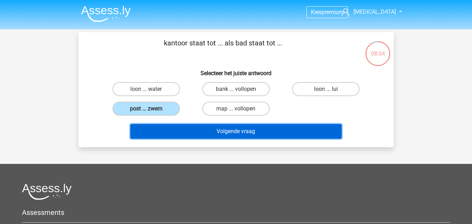
click at [181, 134] on button "Volgende vraag" at bounding box center [235, 131] width 211 height 15
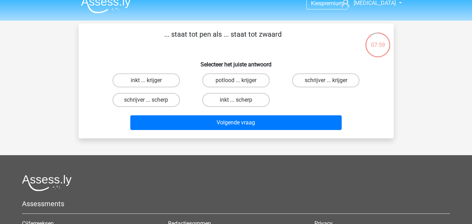
scroll to position [8, 0]
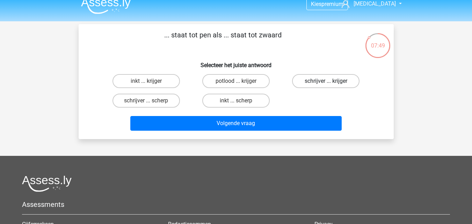
click at [310, 75] on label "schrijver ... krijger" at bounding box center [325, 81] width 67 height 14
click at [326, 81] on input "schrijver ... krijger" at bounding box center [328, 83] width 5 height 5
radio input "true"
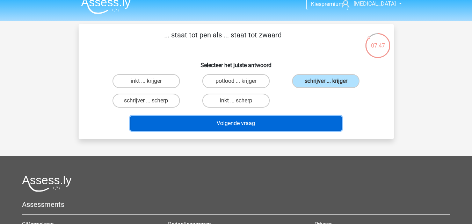
click at [258, 128] on button "Volgende vraag" at bounding box center [235, 123] width 211 height 15
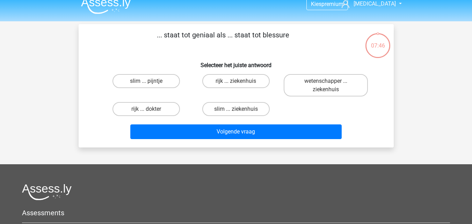
scroll to position [32, 0]
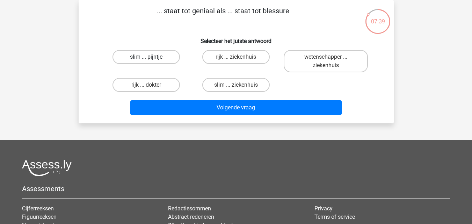
click at [145, 56] on label "slim ... pijntje" at bounding box center [145, 57] width 67 height 14
click at [146, 57] on input "slim ... pijntje" at bounding box center [148, 59] width 5 height 5
radio input "true"
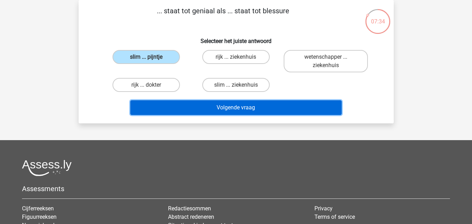
click at [205, 109] on button "Volgende vraag" at bounding box center [235, 107] width 211 height 15
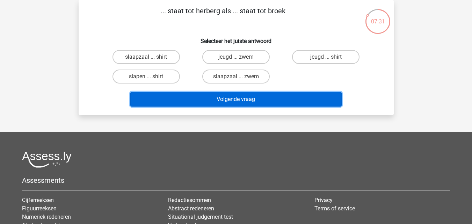
click at [233, 97] on button "Volgende vraag" at bounding box center [235, 99] width 211 height 15
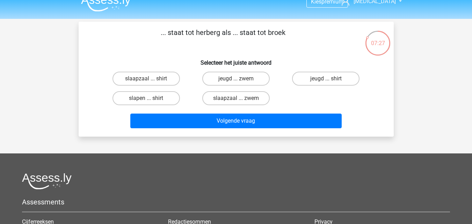
scroll to position [9, 0]
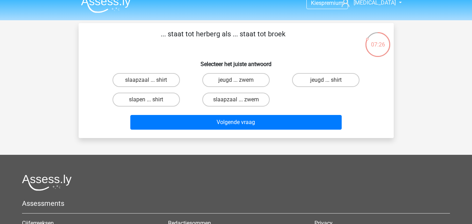
click at [348, 43] on p "... staat tot herberg als ... staat tot broek" at bounding box center [223, 39] width 266 height 21
click at [149, 76] on label "slaapzaal ... shirt" at bounding box center [145, 80] width 67 height 14
click at [149, 80] on input "slaapzaal ... shirt" at bounding box center [148, 82] width 5 height 5
radio input "true"
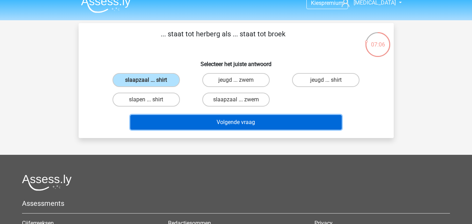
click at [203, 124] on button "Volgende vraag" at bounding box center [235, 122] width 211 height 15
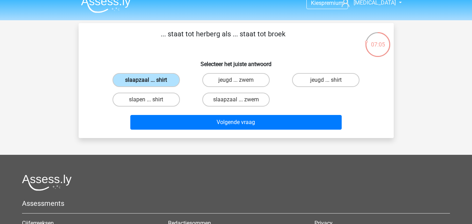
click at [159, 80] on label "slaapzaal ... shirt" at bounding box center [145, 80] width 67 height 14
click at [150, 80] on input "slaapzaal ... shirt" at bounding box center [148, 82] width 5 height 5
click at [159, 80] on label "slaapzaal ... shirt" at bounding box center [145, 80] width 67 height 14
click at [150, 80] on input "slaapzaal ... shirt" at bounding box center [148, 82] width 5 height 5
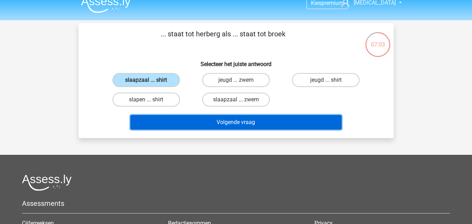
click at [192, 116] on button "Volgende vraag" at bounding box center [235, 122] width 211 height 15
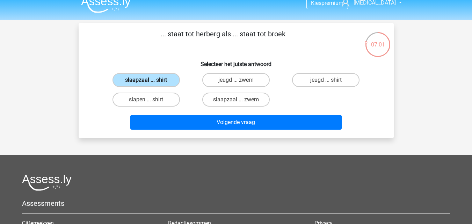
click at [164, 79] on label "slaapzaal ... shirt" at bounding box center [145, 80] width 67 height 14
click at [150, 80] on input "slaapzaal ... shirt" at bounding box center [148, 82] width 5 height 5
click at [168, 94] on label "slapen ... shirt" at bounding box center [145, 100] width 67 height 14
click at [150, 100] on input "slapen ... shirt" at bounding box center [148, 102] width 5 height 5
radio input "true"
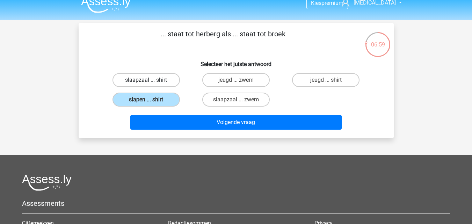
click at [152, 78] on label "slaapzaal ... shirt" at bounding box center [145, 80] width 67 height 14
click at [150, 80] on input "slaapzaal ... shirt" at bounding box center [148, 82] width 5 height 5
radio input "true"
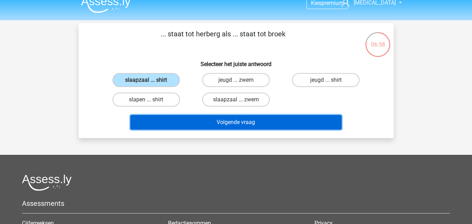
click at [208, 123] on button "Volgende vraag" at bounding box center [235, 122] width 211 height 15
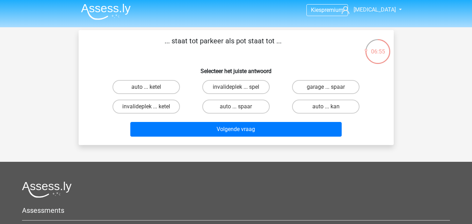
scroll to position [2, 0]
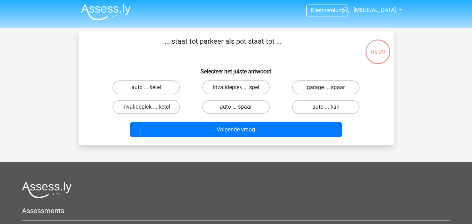
click at [256, 107] on label "auto ... spaar" at bounding box center [235, 107] width 67 height 14
click at [240, 107] on input "auto ... spaar" at bounding box center [238, 109] width 5 height 5
radio input "true"
click at [315, 88] on label "garage ... spaar" at bounding box center [325, 87] width 67 height 14
click at [326, 88] on input "garage ... spaar" at bounding box center [328, 89] width 5 height 5
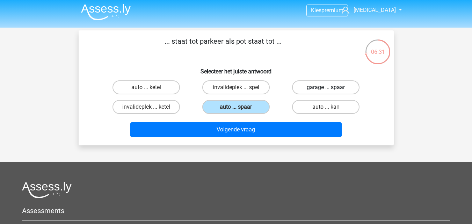
radio input "true"
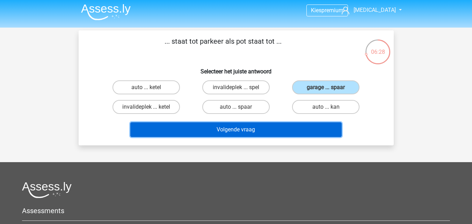
click at [293, 125] on button "Volgende vraag" at bounding box center [235, 129] width 211 height 15
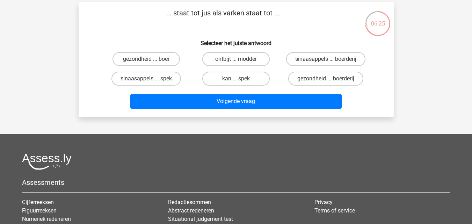
scroll to position [25, 0]
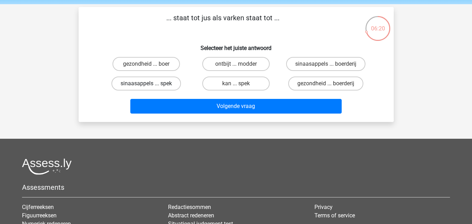
click at [163, 81] on label "sinaasappels ... spek" at bounding box center [145, 83] width 69 height 14
click at [150, 83] on input "sinaasappels ... spek" at bounding box center [148, 85] width 5 height 5
radio input "true"
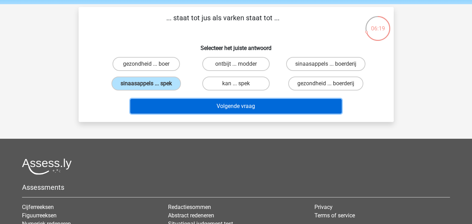
click at [180, 109] on button "Volgende vraag" at bounding box center [235, 106] width 211 height 15
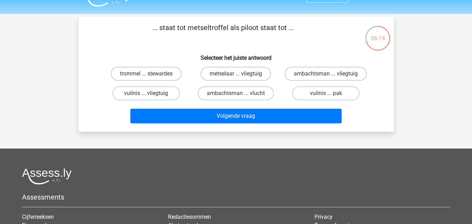
scroll to position [0, 0]
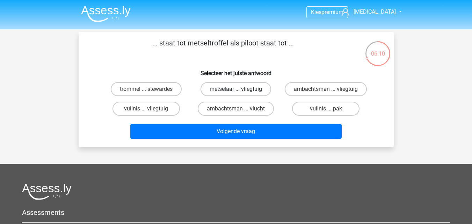
click at [211, 88] on label "metselaar ... vliegtuig" at bounding box center [235, 89] width 71 height 14
click at [236, 89] on input "metselaar ... vliegtuig" at bounding box center [238, 91] width 5 height 5
radio input "true"
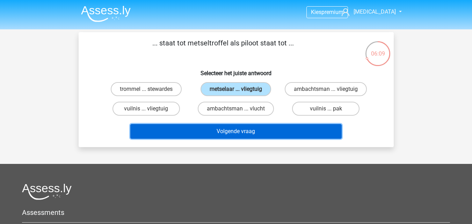
click at [234, 132] on button "Volgende vraag" at bounding box center [235, 131] width 211 height 15
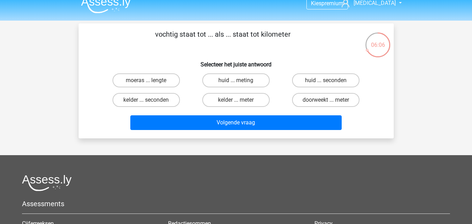
scroll to position [7, 0]
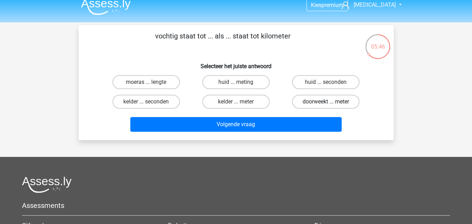
click at [310, 102] on label "doorweekt ... meter" at bounding box center [325, 102] width 67 height 14
click at [326, 102] on input "doorweekt ... meter" at bounding box center [328, 104] width 5 height 5
radio input "true"
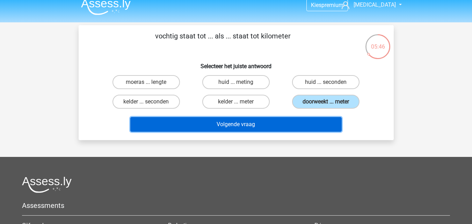
click at [294, 121] on button "Volgende vraag" at bounding box center [235, 124] width 211 height 15
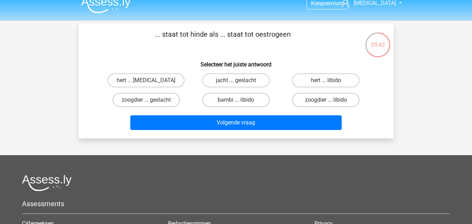
scroll to position [8, 0]
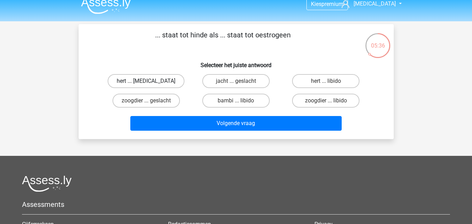
click at [170, 82] on label "hert ... testosteron" at bounding box center [146, 81] width 77 height 14
click at [150, 82] on input "hert ... testosteron" at bounding box center [148, 83] width 5 height 5
radio input "true"
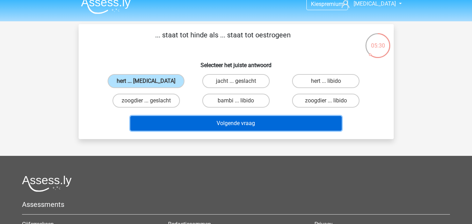
click at [238, 126] on button "Volgende vraag" at bounding box center [235, 123] width 211 height 15
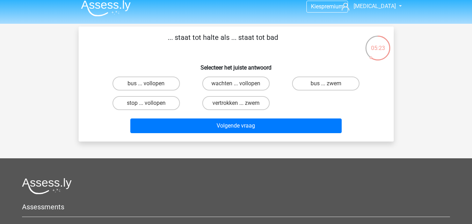
scroll to position [5, 0]
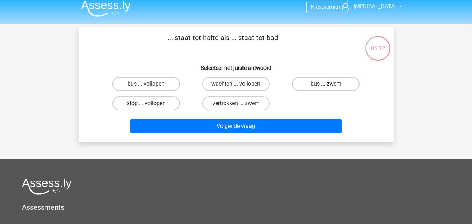
click at [310, 81] on label "bus ... zwem" at bounding box center [325, 84] width 67 height 14
click at [326, 84] on input "bus ... zwem" at bounding box center [328, 86] width 5 height 5
radio input "true"
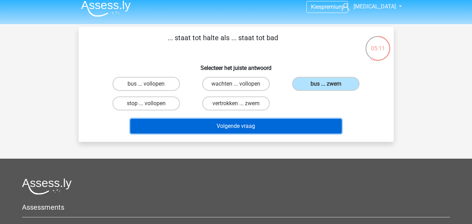
click at [266, 131] on button "Volgende vraag" at bounding box center [235, 126] width 211 height 15
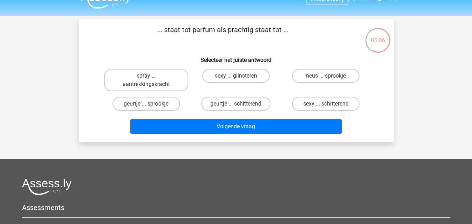
scroll to position [11, 0]
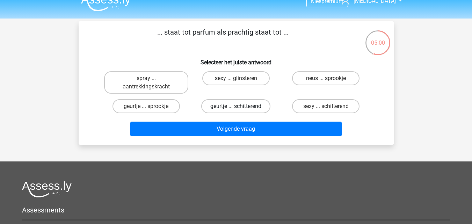
click at [209, 109] on label "geurtje ... schitterend" at bounding box center [235, 106] width 69 height 14
click at [236, 109] on input "geurtje ... schitterend" at bounding box center [238, 108] width 5 height 5
radio input "true"
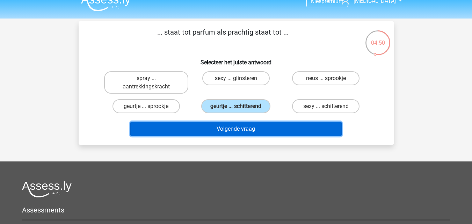
click at [197, 130] on button "Volgende vraag" at bounding box center [235, 129] width 211 height 15
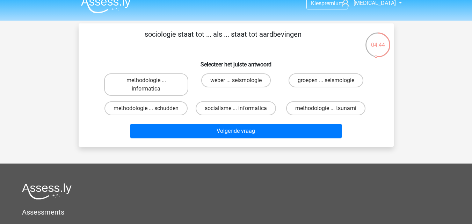
scroll to position [8, 0]
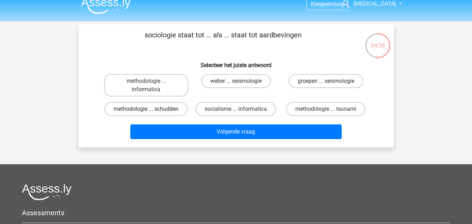
click at [175, 113] on label "methodologie ... schudden" at bounding box center [145, 109] width 83 height 14
click at [150, 113] on input "methodologie ... schudden" at bounding box center [148, 111] width 5 height 5
radio input "true"
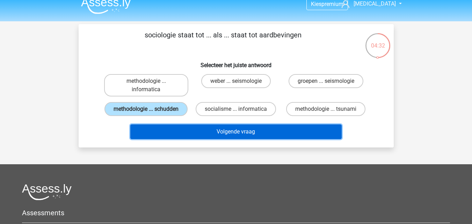
click at [194, 132] on button "Volgende vraag" at bounding box center [235, 131] width 211 height 15
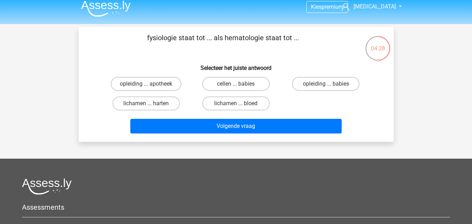
scroll to position [1, 0]
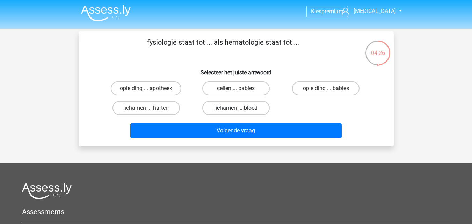
click at [247, 110] on label "lichamen ... bloed" at bounding box center [235, 108] width 67 height 14
click at [240, 110] on input "lichamen ... bloed" at bounding box center [238, 110] width 5 height 5
radio input "true"
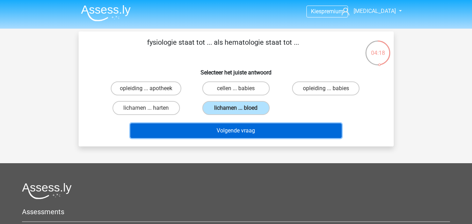
click at [203, 138] on button "Volgende vraag" at bounding box center [235, 130] width 211 height 15
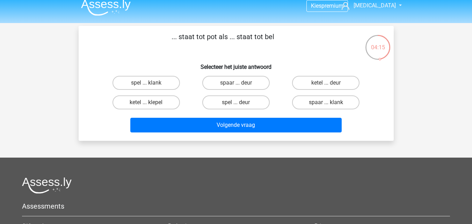
scroll to position [2, 0]
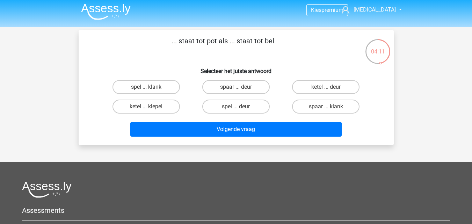
click at [236, 87] on input "spaar ... deur" at bounding box center [238, 89] width 5 height 5
radio input "true"
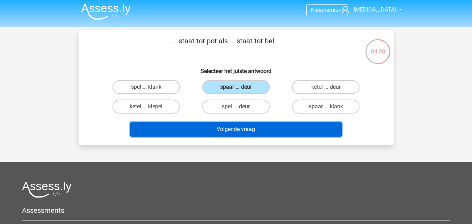
click at [216, 131] on button "Volgende vraag" at bounding box center [235, 129] width 211 height 15
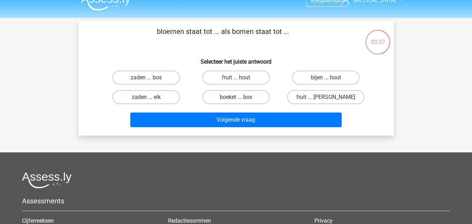
scroll to position [8, 0]
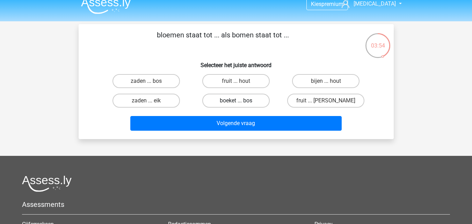
click at [233, 101] on label "boeket ... bos" at bounding box center [235, 101] width 67 height 14
click at [236, 101] on input "boeket ... bos" at bounding box center [238, 103] width 5 height 5
radio input "true"
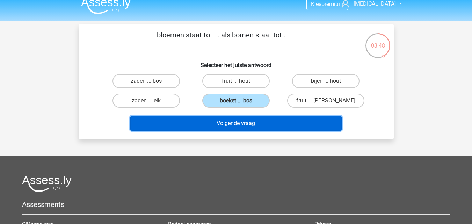
click at [214, 127] on button "Volgende vraag" at bounding box center [235, 123] width 211 height 15
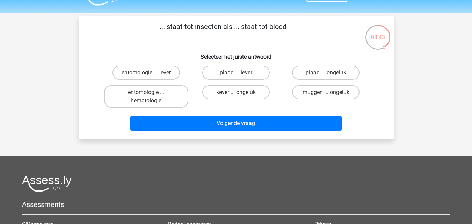
scroll to position [16, 0]
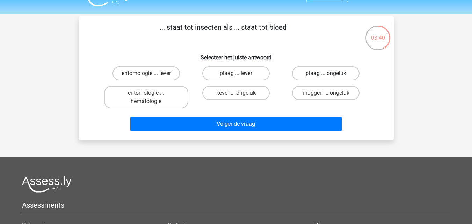
click at [310, 75] on label "plaag ... ongeluk" at bounding box center [325, 73] width 67 height 14
click at [326, 75] on input "plaag ... ongeluk" at bounding box center [328, 75] width 5 height 5
radio input "true"
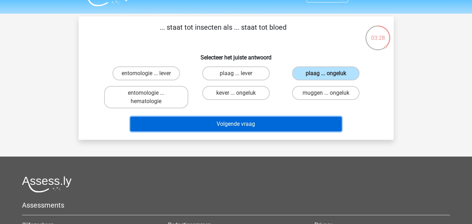
click at [222, 127] on button "Volgende vraag" at bounding box center [235, 124] width 211 height 15
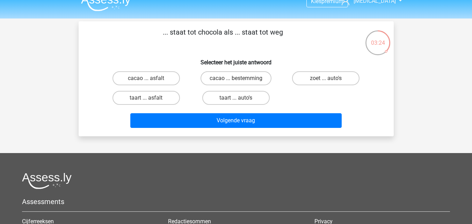
scroll to position [9, 0]
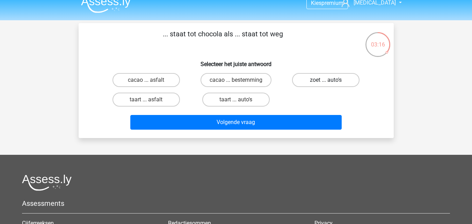
click at [320, 80] on label "zoet ... auto's" at bounding box center [325, 80] width 67 height 14
click at [326, 80] on input "zoet ... auto's" at bounding box center [328, 82] width 5 height 5
radio input "true"
click at [166, 76] on label "cacao ... asfalt" at bounding box center [145, 80] width 67 height 14
click at [150, 80] on input "cacao ... asfalt" at bounding box center [148, 82] width 5 height 5
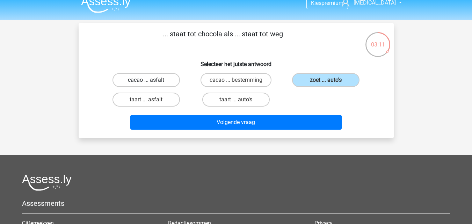
radio input "true"
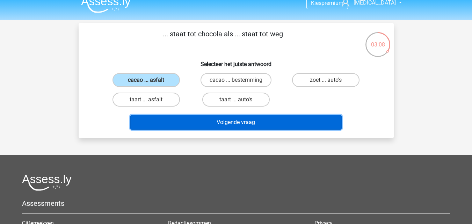
click at [203, 120] on button "Volgende vraag" at bounding box center [235, 122] width 211 height 15
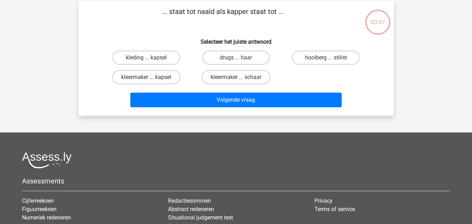
scroll to position [32, 0]
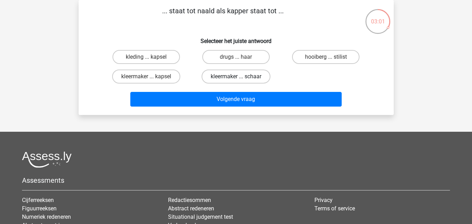
click at [256, 76] on label "kleermaker ... schaar" at bounding box center [235, 76] width 69 height 14
click at [240, 76] on input "kleermaker ... schaar" at bounding box center [238, 78] width 5 height 5
radio input "true"
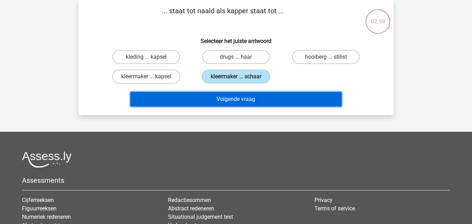
click at [293, 97] on button "Volgende vraag" at bounding box center [235, 99] width 211 height 15
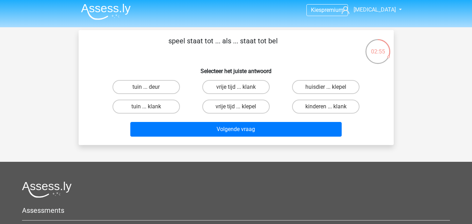
scroll to position [0, 0]
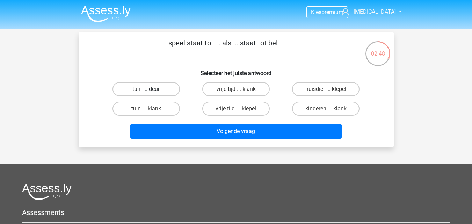
click at [158, 85] on label "tuin ... deur" at bounding box center [145, 89] width 67 height 14
click at [150, 89] on input "tuin ... deur" at bounding box center [148, 91] width 5 height 5
radio input "true"
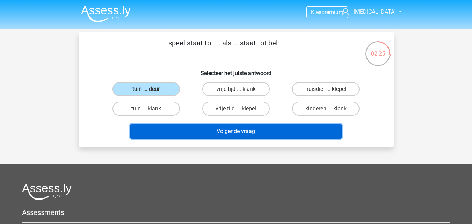
click at [281, 130] on button "Volgende vraag" at bounding box center [235, 131] width 211 height 15
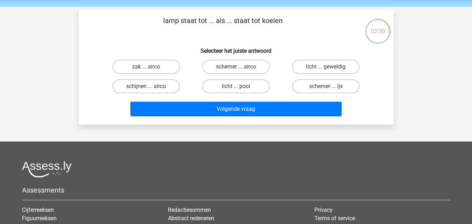
scroll to position [21, 0]
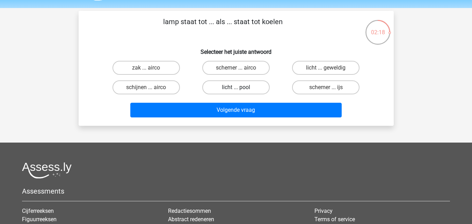
click at [245, 90] on label "licht ... pool" at bounding box center [235, 87] width 67 height 14
click at [240, 90] on input "licht ... pool" at bounding box center [238, 89] width 5 height 5
radio input "true"
click at [148, 88] on input "schijnen ... airco" at bounding box center [148, 89] width 5 height 5
radio input "true"
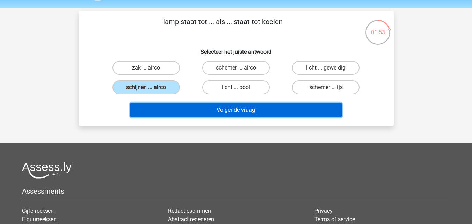
click at [178, 111] on button "Volgende vraag" at bounding box center [235, 110] width 211 height 15
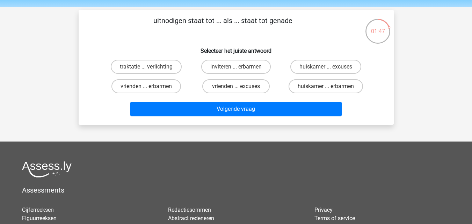
scroll to position [21, 0]
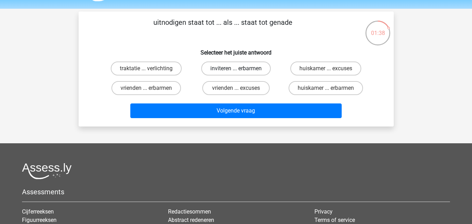
click at [264, 68] on label "inviteren ... erbarmen" at bounding box center [235, 68] width 69 height 14
click at [240, 68] on input "inviteren ... erbarmen" at bounding box center [238, 70] width 5 height 5
radio input "true"
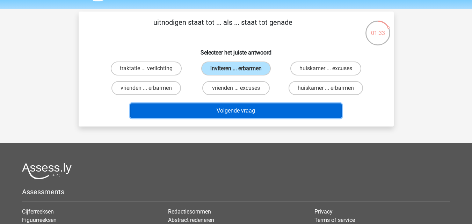
click at [242, 112] on button "Volgende vraag" at bounding box center [235, 110] width 211 height 15
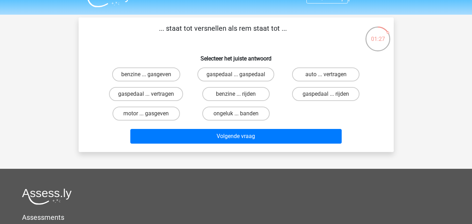
scroll to position [0, 0]
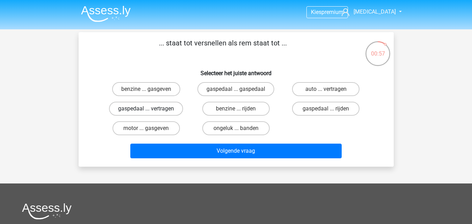
click at [154, 109] on label "gaspedaal ... vertragen" at bounding box center [146, 109] width 74 height 14
click at [150, 109] on input "gaspedaal ... vertragen" at bounding box center [148, 111] width 5 height 5
radio input "true"
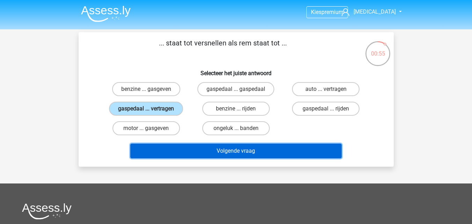
click at [190, 152] on button "Volgende vraag" at bounding box center [235, 151] width 211 height 15
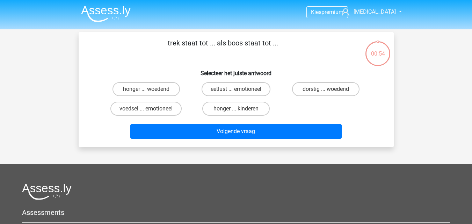
scroll to position [32, 0]
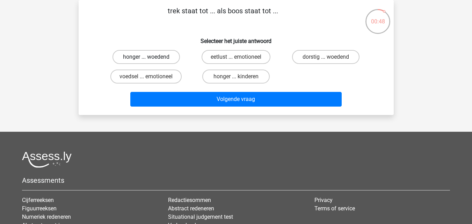
click at [167, 56] on label "honger ... woedend" at bounding box center [145, 57] width 67 height 14
click at [150, 57] on input "honger ... woedend" at bounding box center [148, 59] width 5 height 5
radio input "true"
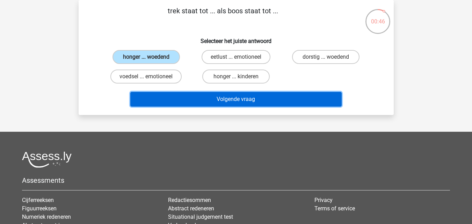
click at [182, 100] on button "Volgende vraag" at bounding box center [235, 99] width 211 height 15
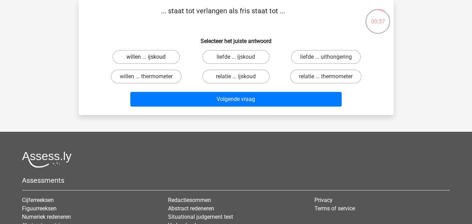
click at [168, 56] on label "willen ... ijskoud" at bounding box center [145, 57] width 67 height 14
click at [150, 57] on input "willen ... ijskoud" at bounding box center [148, 59] width 5 height 5
radio input "true"
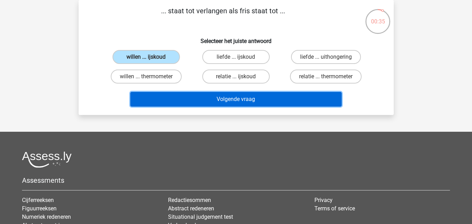
click at [208, 102] on button "Volgende vraag" at bounding box center [235, 99] width 211 height 15
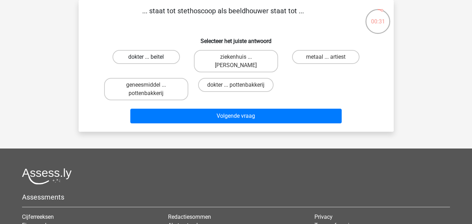
click at [128, 54] on label "dokter ... beitel" at bounding box center [145, 57] width 67 height 14
click at [146, 57] on input "dokter ... beitel" at bounding box center [148, 59] width 5 height 5
radio input "true"
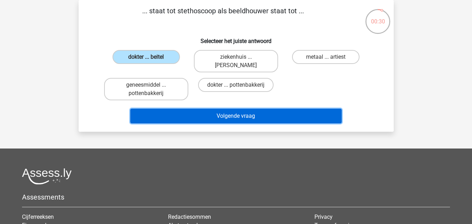
click at [197, 117] on button "Volgende vraag" at bounding box center [235, 116] width 211 height 15
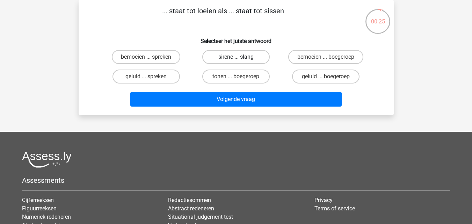
click at [215, 59] on label "sirene ... slang" at bounding box center [235, 57] width 67 height 14
click at [236, 59] on input "sirene ... slang" at bounding box center [238, 59] width 5 height 5
radio input "true"
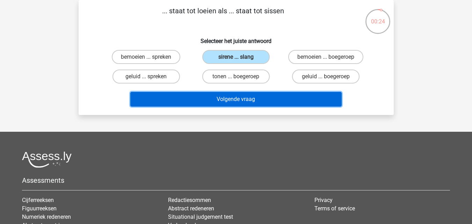
click at [219, 102] on button "Volgende vraag" at bounding box center [235, 99] width 211 height 15
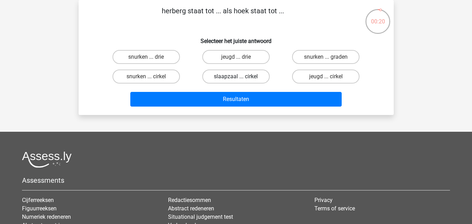
click at [220, 72] on label "slaapzaal ... cirkel" at bounding box center [235, 76] width 67 height 14
click at [236, 76] on input "slaapzaal ... cirkel" at bounding box center [238, 78] width 5 height 5
radio input "true"
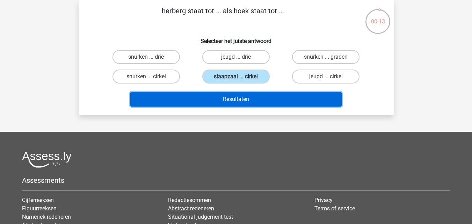
click at [286, 104] on button "Resultaten" at bounding box center [235, 99] width 211 height 15
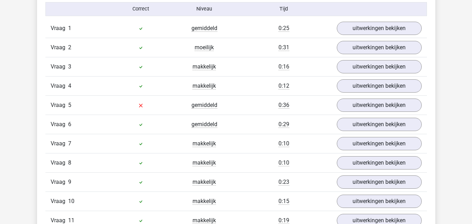
scroll to position [587, 0]
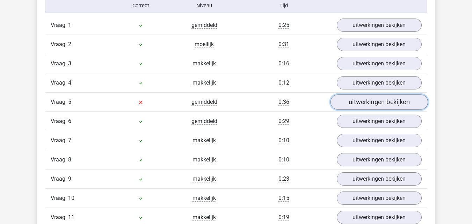
click at [357, 105] on link "uitwerkingen bekijken" at bounding box center [378, 101] width 97 height 15
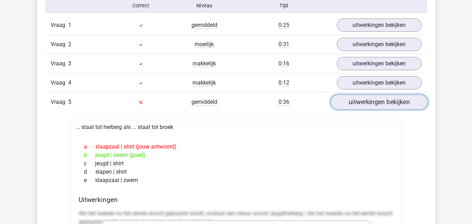
click at [405, 105] on link "uitwerkingen bekijken" at bounding box center [378, 101] width 97 height 15
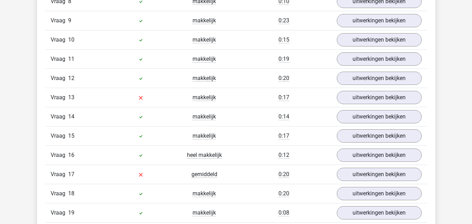
scroll to position [754, 0]
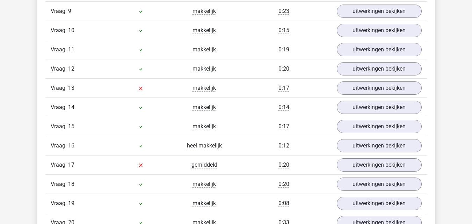
click at [297, 85] on div "0:17" at bounding box center [283, 88] width 95 height 8
click at [345, 88] on link "uitwerkingen bekijken" at bounding box center [378, 87] width 97 height 15
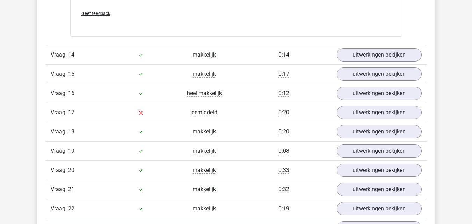
scroll to position [1182, 0]
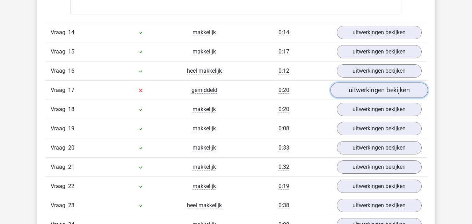
click at [355, 88] on link "uitwerkingen bekijken" at bounding box center [378, 89] width 97 height 15
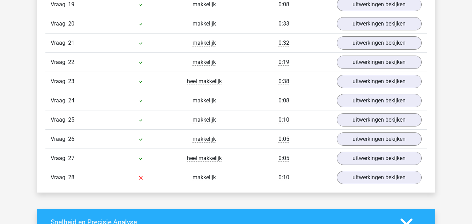
scroll to position [1677, 0]
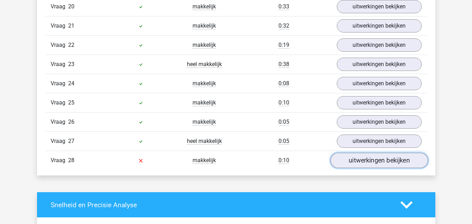
click at [338, 158] on link "uitwerkingen bekijken" at bounding box center [378, 160] width 97 height 15
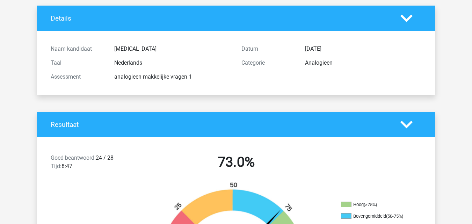
scroll to position [0, 0]
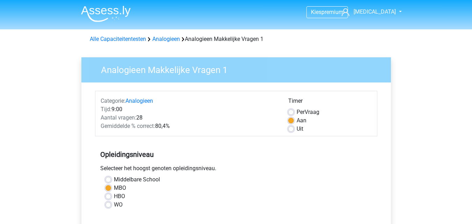
scroll to position [164, 0]
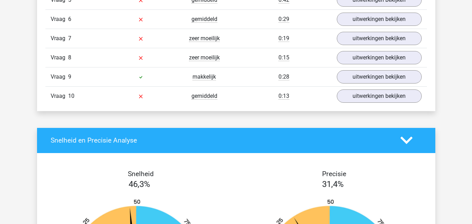
scroll to position [676, 0]
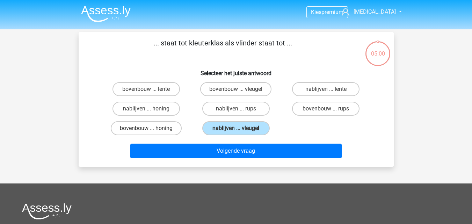
scroll to position [32, 0]
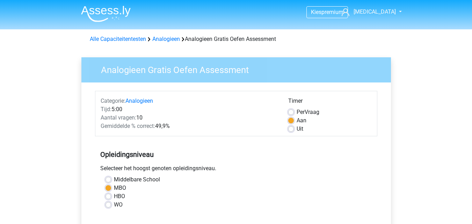
scroll to position [126, 0]
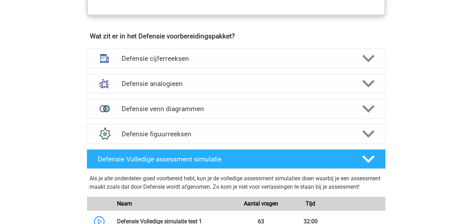
scroll to position [484, 0]
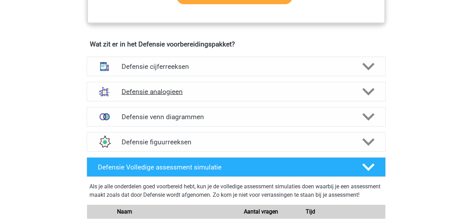
click at [325, 90] on h4 "Defensie analogieen" at bounding box center [236, 92] width 229 height 8
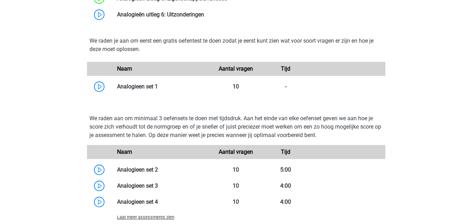
scroll to position [785, 0]
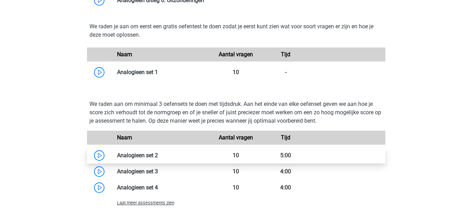
click at [158, 155] on link at bounding box center [158, 155] width 0 height 7
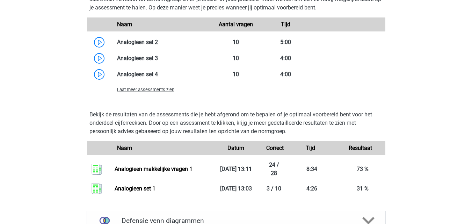
scroll to position [892, 0]
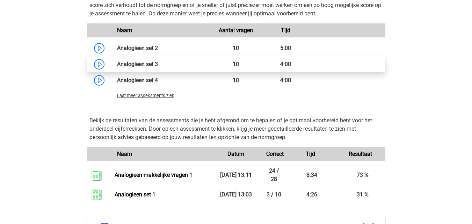
click at [158, 65] on link at bounding box center [158, 64] width 0 height 7
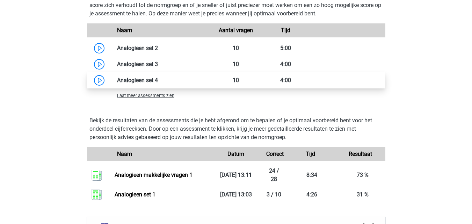
click at [158, 77] on link at bounding box center [158, 80] width 0 height 7
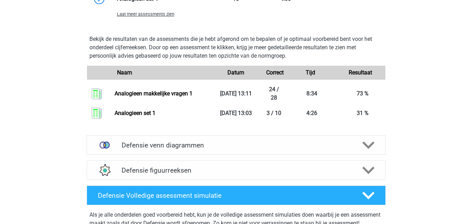
scroll to position [977, 0]
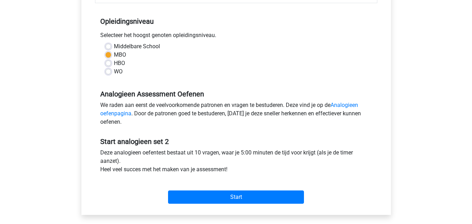
scroll to position [137, 0]
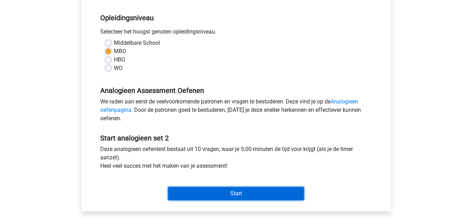
click at [233, 193] on input "Start" at bounding box center [236, 193] width 136 height 13
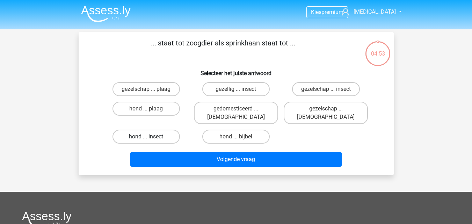
click at [159, 130] on label "hond ... insect" at bounding box center [145, 137] width 67 height 14
click at [150, 137] on input "hond ... insect" at bounding box center [148, 139] width 5 height 5
radio input "true"
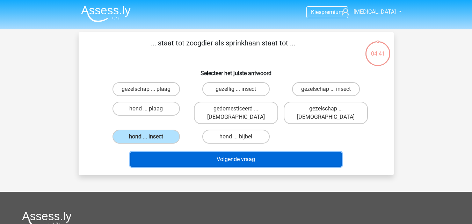
click at [199, 152] on button "Volgende vraag" at bounding box center [235, 159] width 211 height 15
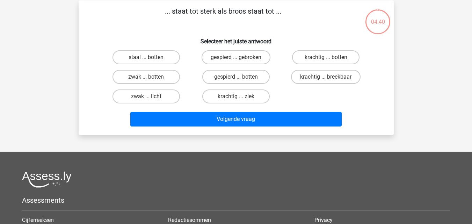
scroll to position [32, 0]
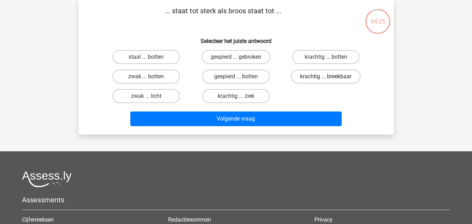
click at [323, 78] on label "krachtig ... breekbaar" at bounding box center [325, 76] width 69 height 14
click at [326, 78] on input "krachtig ... breekbaar" at bounding box center [328, 78] width 5 height 5
radio input "true"
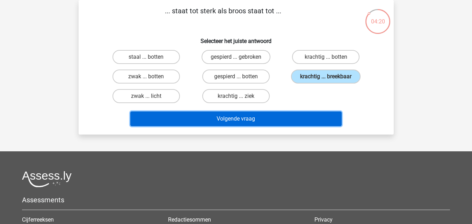
click at [304, 118] on button "Volgende vraag" at bounding box center [235, 118] width 211 height 15
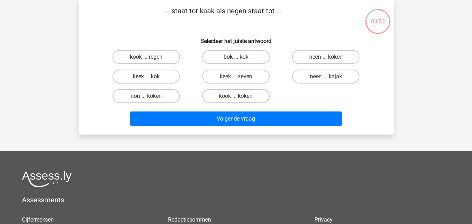
click at [165, 75] on label "keek ... kok" at bounding box center [145, 76] width 67 height 14
click at [150, 76] on input "keek ... kok" at bounding box center [148, 78] width 5 height 5
radio input "true"
click at [159, 54] on label "kook ... regen" at bounding box center [145, 57] width 67 height 14
click at [150, 57] on input "kook ... regen" at bounding box center [148, 59] width 5 height 5
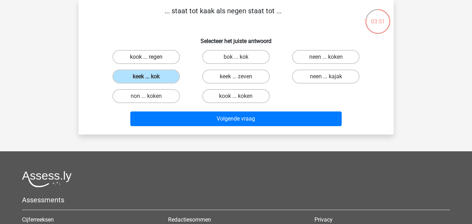
radio input "true"
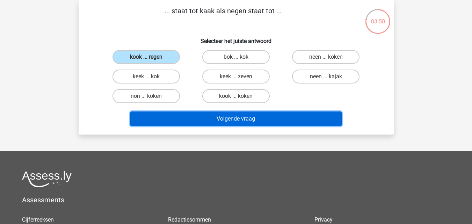
click at [209, 120] on button "Volgende vraag" at bounding box center [235, 118] width 211 height 15
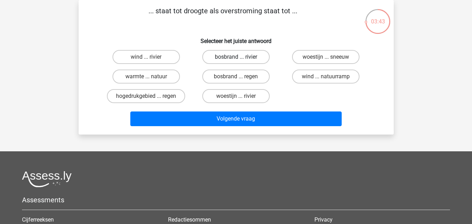
click at [216, 55] on label "bosbrand ... rivier" at bounding box center [235, 57] width 67 height 14
click at [236, 57] on input "bosbrand ... rivier" at bounding box center [238, 59] width 5 height 5
radio input "true"
click at [234, 76] on label "bosbrand ... regen" at bounding box center [235, 76] width 67 height 14
click at [236, 76] on input "bosbrand ... regen" at bounding box center [238, 78] width 5 height 5
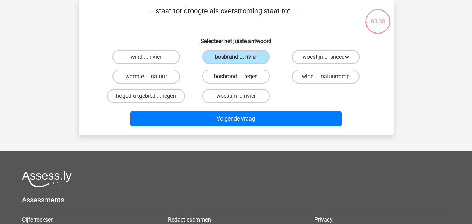
radio input "true"
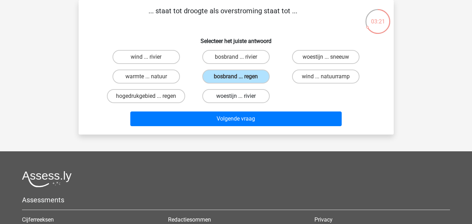
click at [249, 98] on label "woestijn ... rivier" at bounding box center [235, 96] width 67 height 14
click at [240, 98] on input "woestijn ... rivier" at bounding box center [238, 98] width 5 height 5
radio input "true"
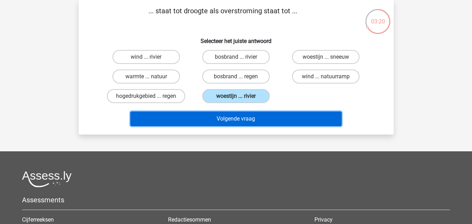
click at [242, 120] on button "Volgende vraag" at bounding box center [235, 118] width 211 height 15
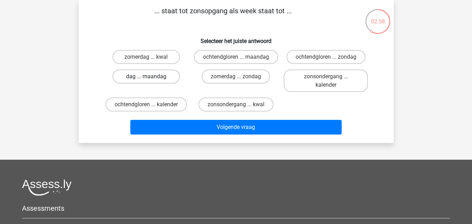
click at [154, 83] on label "dag ... maandag" at bounding box center [145, 76] width 67 height 14
click at [150, 81] on input "dag ... maandag" at bounding box center [148, 78] width 5 height 5
radio input "true"
click at [175, 111] on label "ochtendgloren ... kalender" at bounding box center [145, 104] width 81 height 14
click at [150, 109] on input "ochtendgloren ... kalender" at bounding box center [148, 106] width 5 height 5
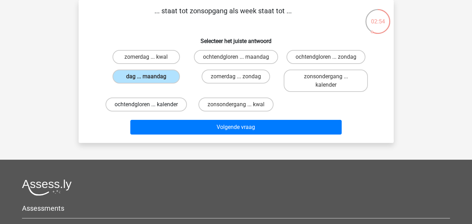
radio input "true"
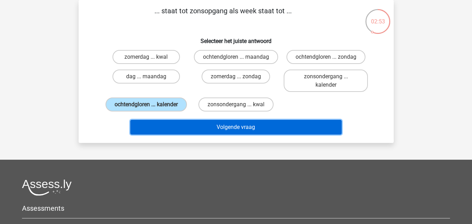
click at [194, 134] on button "Volgende vraag" at bounding box center [235, 127] width 211 height 15
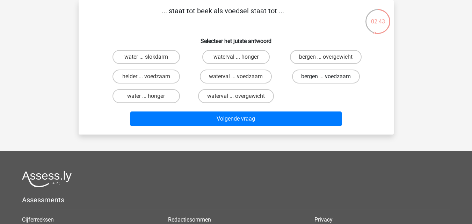
click at [312, 73] on label "bergen ... voedzaam" at bounding box center [326, 76] width 68 height 14
click at [326, 76] on input "bergen ... voedzaam" at bounding box center [328, 78] width 5 height 5
radio input "true"
click at [209, 127] on div "Volgende vraag" at bounding box center [236, 119] width 270 height 17
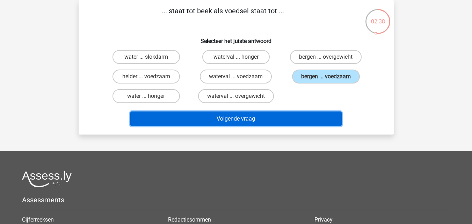
click at [205, 117] on button "Volgende vraag" at bounding box center [235, 118] width 211 height 15
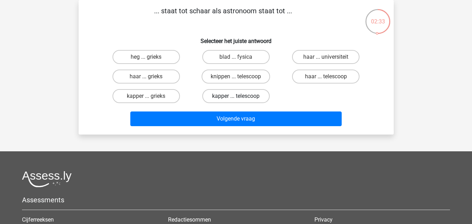
click at [217, 96] on label "kapper ... telescoop" at bounding box center [235, 96] width 67 height 14
click at [236, 96] on input "kapper ... telescoop" at bounding box center [238, 98] width 5 height 5
radio input "true"
click at [155, 95] on label "kapper ... grieks" at bounding box center [145, 96] width 67 height 14
click at [150, 96] on input "kapper ... grieks" at bounding box center [148, 98] width 5 height 5
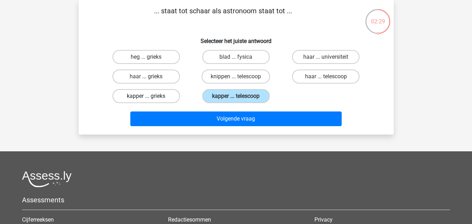
radio input "true"
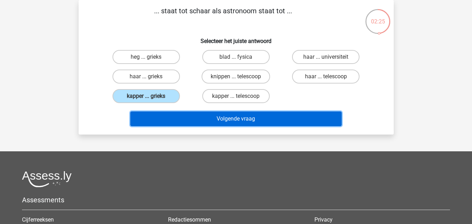
click at [210, 120] on button "Volgende vraag" at bounding box center [235, 118] width 211 height 15
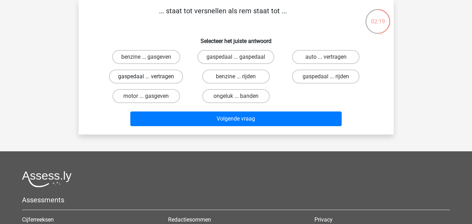
click at [154, 77] on label "gaspedaal ... vertragen" at bounding box center [146, 76] width 74 height 14
click at [150, 77] on input "gaspedaal ... vertragen" at bounding box center [148, 78] width 5 height 5
radio input "true"
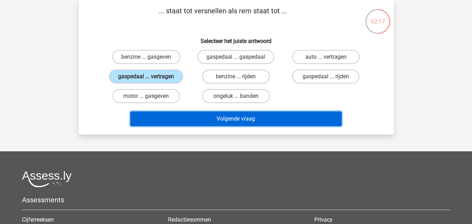
click at [214, 120] on button "Volgende vraag" at bounding box center [235, 118] width 211 height 15
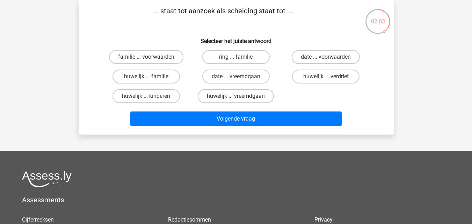
click at [223, 95] on label "huwelijk ... vreemdgaan" at bounding box center [236, 96] width 76 height 14
click at [236, 96] on input "huwelijk ... vreemdgaan" at bounding box center [238, 98] width 5 height 5
radio input "true"
click at [320, 77] on label "huwelijk ... verdriet" at bounding box center [325, 76] width 67 height 14
click at [326, 77] on input "huwelijk ... verdriet" at bounding box center [328, 78] width 5 height 5
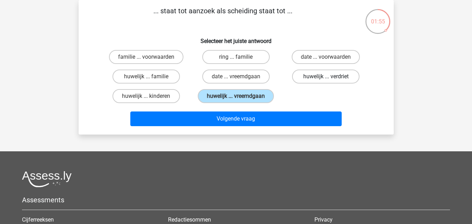
radio input "true"
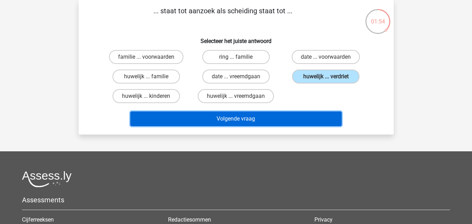
click at [302, 120] on button "Volgende vraag" at bounding box center [235, 118] width 211 height 15
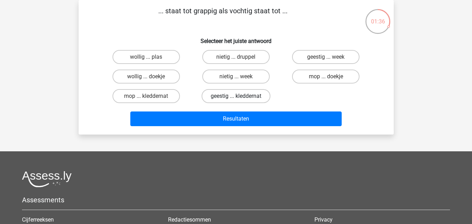
click at [233, 96] on label "geestig ... kleddernat" at bounding box center [235, 96] width 69 height 14
click at [236, 96] on input "geestig ... kleddernat" at bounding box center [238, 98] width 5 height 5
radio input "true"
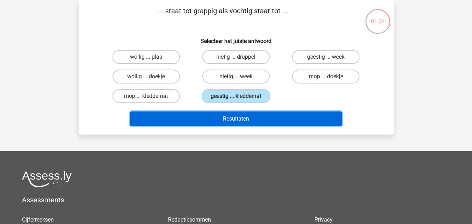
click at [268, 118] on button "Resultaten" at bounding box center [235, 118] width 211 height 15
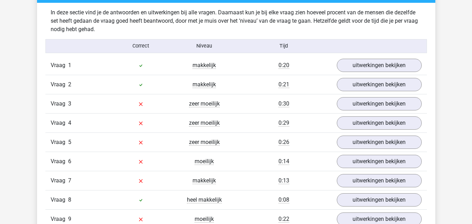
scroll to position [551, 0]
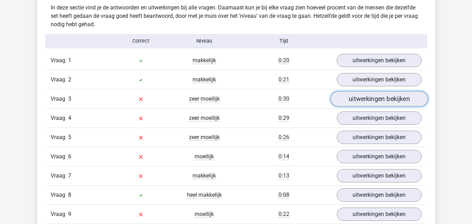
click at [357, 100] on link "uitwerkingen bekijken" at bounding box center [378, 98] width 97 height 15
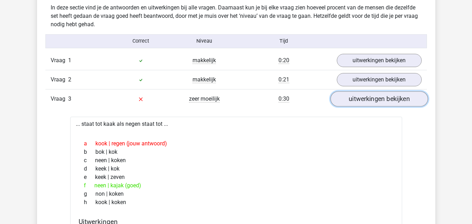
click at [356, 101] on link "uitwerkingen bekijken" at bounding box center [378, 98] width 97 height 15
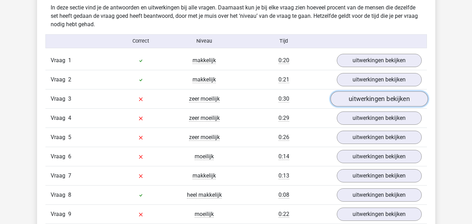
click at [359, 102] on link "uitwerkingen bekijken" at bounding box center [378, 98] width 97 height 15
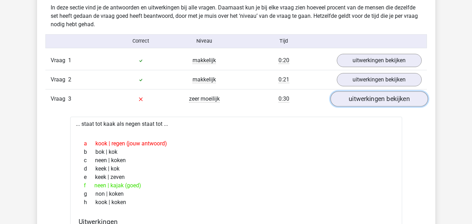
click at [359, 102] on link "uitwerkingen bekijken" at bounding box center [378, 98] width 97 height 15
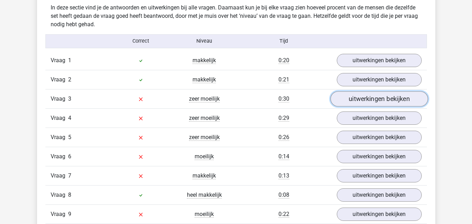
click at [359, 102] on link "uitwerkingen bekijken" at bounding box center [378, 98] width 97 height 15
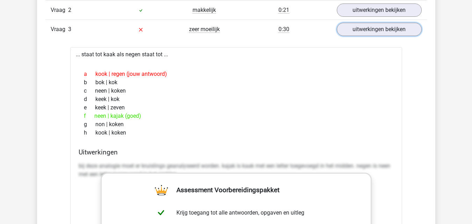
scroll to position [574, 0]
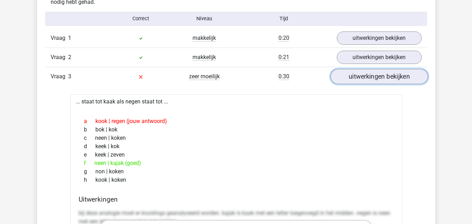
click at [390, 78] on link "uitwerkingen bekijken" at bounding box center [378, 76] width 97 height 15
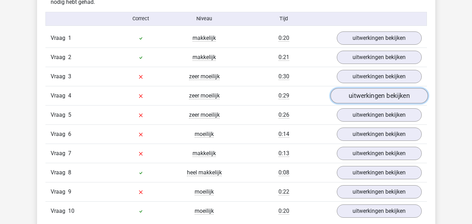
click at [381, 101] on link "uitwerkingen bekijken" at bounding box center [378, 95] width 97 height 15
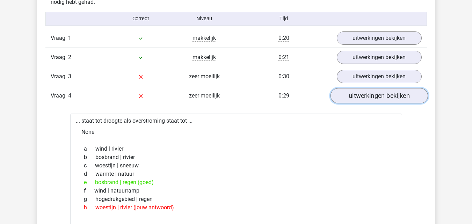
click at [411, 97] on link "uitwerkingen bekijken" at bounding box center [378, 95] width 97 height 15
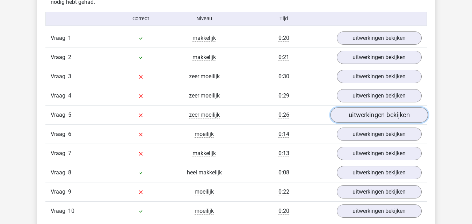
click at [410, 119] on link "uitwerkingen bekijken" at bounding box center [378, 114] width 97 height 15
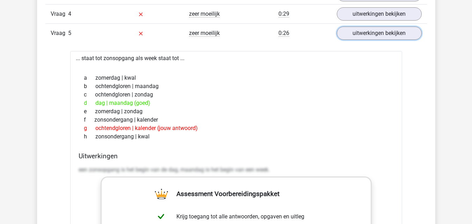
scroll to position [624, 0]
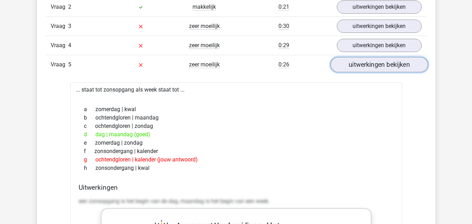
click at [406, 70] on link "uitwerkingen bekijken" at bounding box center [378, 64] width 97 height 15
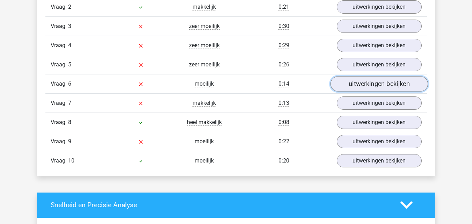
click at [393, 84] on link "uitwerkingen bekijken" at bounding box center [378, 83] width 97 height 15
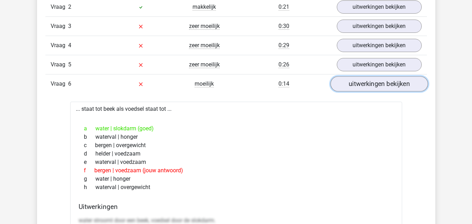
click at [393, 84] on link "uitwerkingen bekijken" at bounding box center [378, 83] width 97 height 15
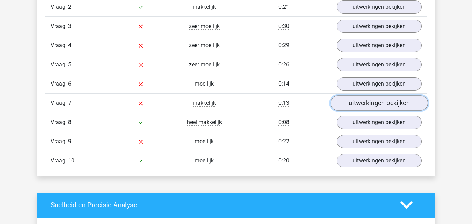
click at [377, 104] on link "uitwerkingen bekijken" at bounding box center [378, 102] width 97 height 15
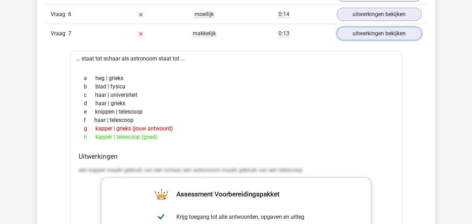
scroll to position [690, 0]
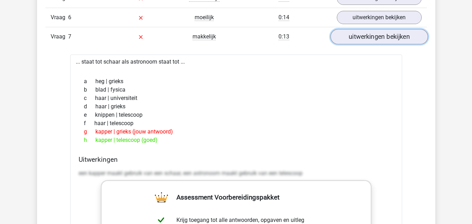
click at [384, 35] on link "uitwerkingen bekijken" at bounding box center [378, 36] width 97 height 15
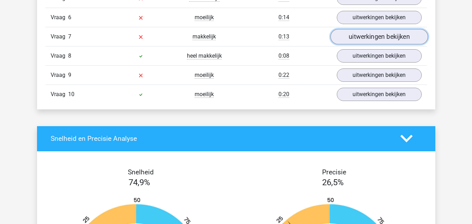
click at [371, 36] on link "uitwerkingen bekijken" at bounding box center [378, 36] width 97 height 15
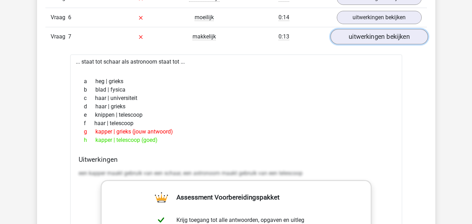
click at [370, 38] on link "uitwerkingen bekijken" at bounding box center [378, 36] width 97 height 15
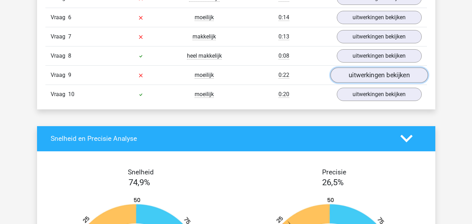
click at [362, 73] on link "uitwerkingen bekijken" at bounding box center [378, 74] width 97 height 15
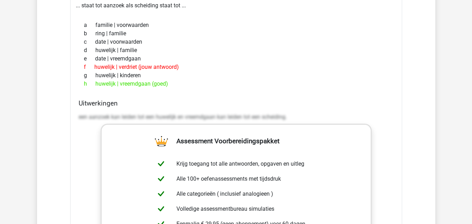
scroll to position [905, 0]
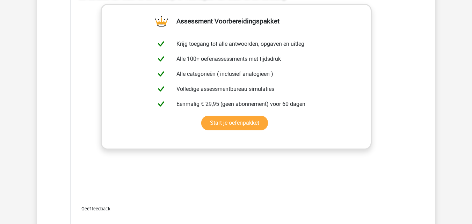
drag, startPoint x: 470, startPoint y: 122, endPoint x: 468, endPoint y: 133, distance: 10.6
click at [468, 133] on div "Kies premium kyra kyraemanuel1@hotmail.com" at bounding box center [236, 49] width 472 height 1908
drag, startPoint x: 468, startPoint y: 133, endPoint x: 465, endPoint y: 139, distance: 6.7
click at [465, 139] on div "Kies premium kyra kyraemanuel1@hotmail.com" at bounding box center [236, 49] width 472 height 1908
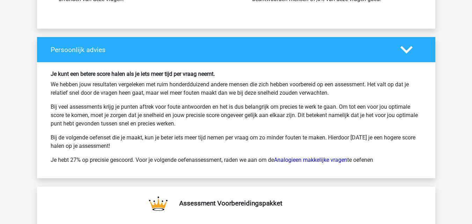
scroll to position [1390, 0]
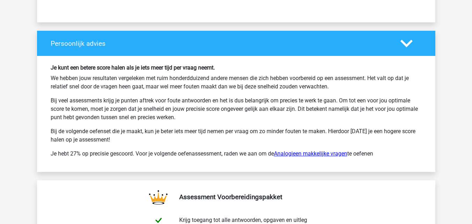
click at [295, 156] on link "Analogieen makkelijke vragen" at bounding box center [310, 153] width 73 height 7
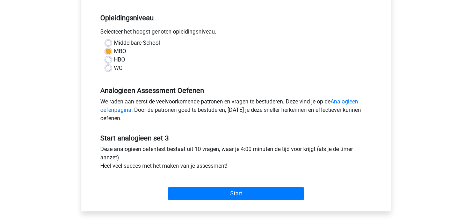
scroll to position [140, 0]
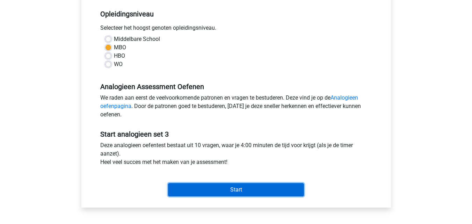
click at [268, 186] on input "Start" at bounding box center [236, 189] width 136 height 13
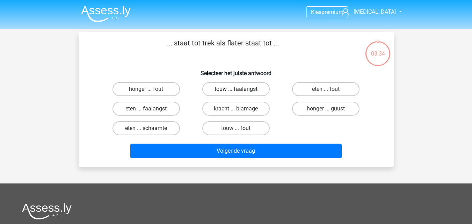
click at [238, 88] on label "touw ... faalangst" at bounding box center [235, 89] width 67 height 14
click at [238, 89] on input "touw ... faalangst" at bounding box center [238, 91] width 5 height 5
radio input "true"
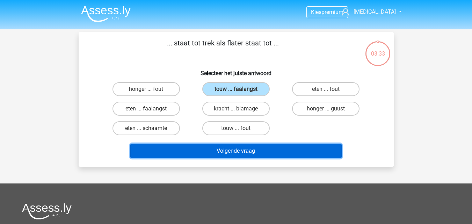
click at [254, 146] on button "Volgende vraag" at bounding box center [235, 151] width 211 height 15
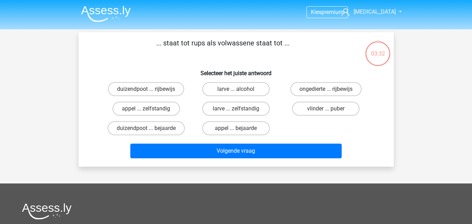
scroll to position [32, 0]
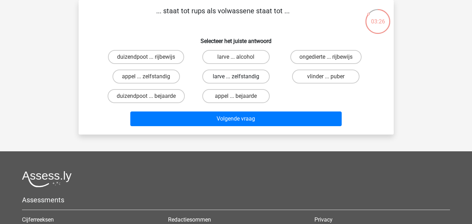
click at [221, 75] on label "larve ... zelfstandig" at bounding box center [235, 76] width 67 height 14
click at [236, 76] on input "larve ... zelfstandig" at bounding box center [238, 78] width 5 height 5
radio input "true"
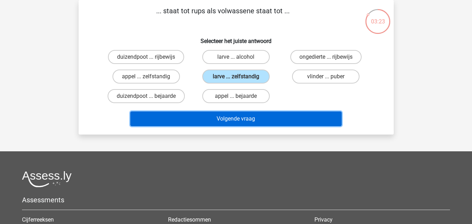
click at [241, 114] on button "Volgende vraag" at bounding box center [235, 118] width 211 height 15
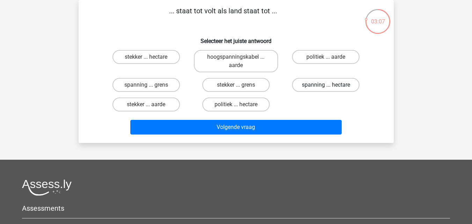
click at [299, 82] on label "spanning ... hectare" at bounding box center [325, 85] width 67 height 14
click at [326, 85] on input "spanning ... hectare" at bounding box center [328, 87] width 5 height 5
radio input "true"
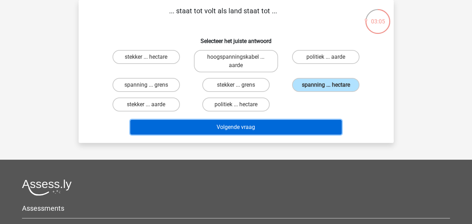
click at [266, 131] on button "Volgende vraag" at bounding box center [235, 127] width 211 height 15
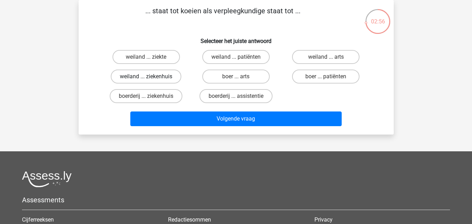
click at [166, 75] on label "weiland ... ziekenhuis" at bounding box center [146, 76] width 71 height 14
click at [150, 76] on input "weiland ... ziekenhuis" at bounding box center [148, 78] width 5 height 5
radio input "true"
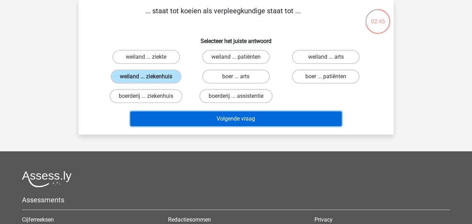
click at [219, 122] on button "Volgende vraag" at bounding box center [235, 118] width 211 height 15
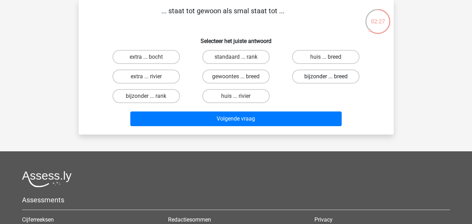
click at [309, 78] on label "bijzonder ... breed" at bounding box center [325, 76] width 67 height 14
click at [326, 78] on input "bijzonder ... breed" at bounding box center [328, 78] width 5 height 5
radio input "true"
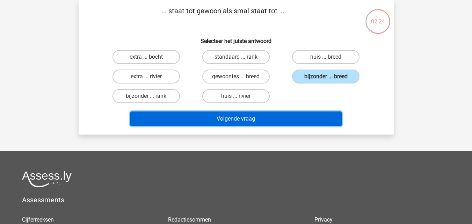
click at [303, 120] on button "Volgende vraag" at bounding box center [235, 118] width 211 height 15
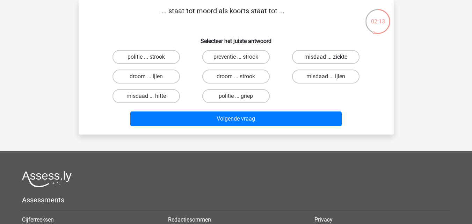
click at [320, 57] on label "misdaad ... ziekte" at bounding box center [325, 57] width 67 height 14
click at [326, 57] on input "misdaad ... ziekte" at bounding box center [328, 59] width 5 height 5
radio input "true"
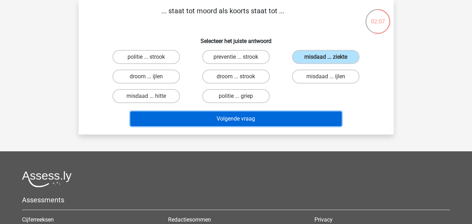
click at [259, 113] on button "Volgende vraag" at bounding box center [235, 118] width 211 height 15
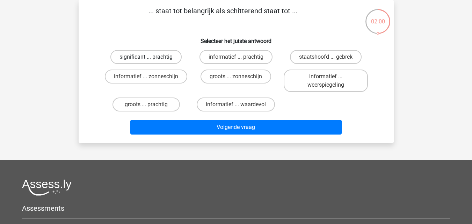
click at [159, 57] on label "significant ... prachtig" at bounding box center [145, 57] width 71 height 14
click at [150, 57] on input "significant ... prachtig" at bounding box center [148, 59] width 5 height 5
radio input "true"
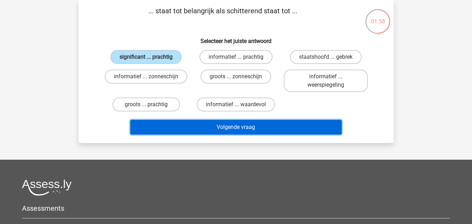
click at [210, 132] on button "Volgende vraag" at bounding box center [235, 127] width 211 height 15
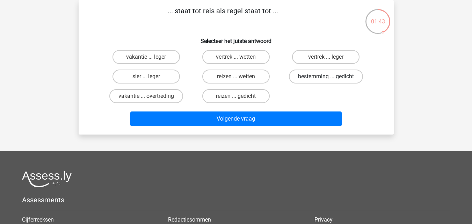
click at [301, 79] on label "bestemming ... gedicht" at bounding box center [326, 76] width 74 height 14
click at [326, 79] on input "bestemming ... gedicht" at bounding box center [328, 78] width 5 height 5
radio input "true"
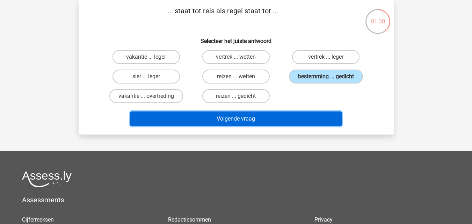
click at [191, 124] on button "Volgende vraag" at bounding box center [235, 118] width 211 height 15
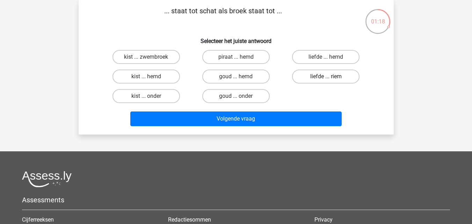
click at [308, 80] on label "liefde ... riem" at bounding box center [325, 76] width 67 height 14
click at [326, 80] on input "liefde ... riem" at bounding box center [328, 78] width 5 height 5
radio input "true"
click at [145, 95] on label "kist ... onder" at bounding box center [145, 96] width 67 height 14
click at [146, 96] on input "kist ... onder" at bounding box center [148, 98] width 5 height 5
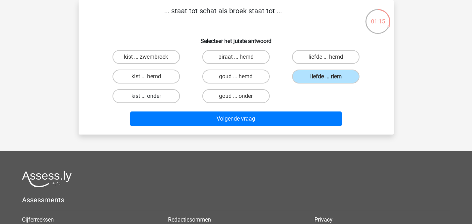
radio input "true"
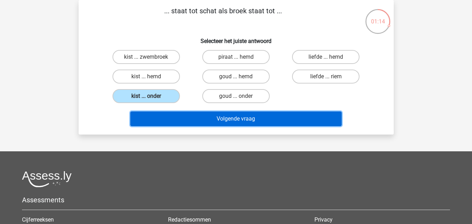
click at [179, 117] on button "Volgende vraag" at bounding box center [235, 118] width 211 height 15
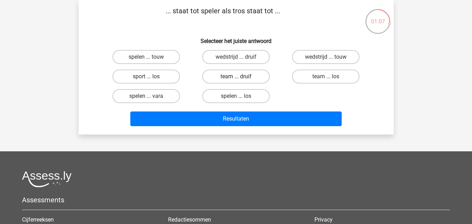
click at [237, 76] on label "team ... druif" at bounding box center [235, 76] width 67 height 14
click at [237, 76] on input "team ... druif" at bounding box center [238, 78] width 5 height 5
radio input "true"
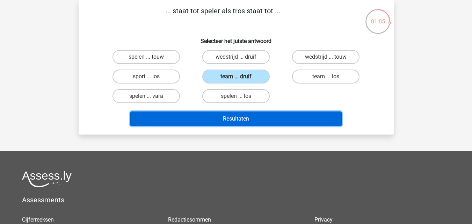
click at [249, 117] on button "Resultaten" at bounding box center [235, 118] width 211 height 15
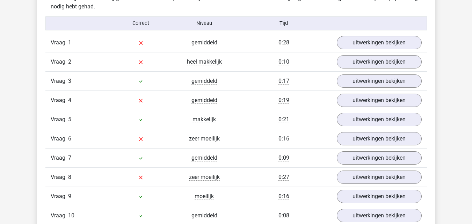
scroll to position [539, 0]
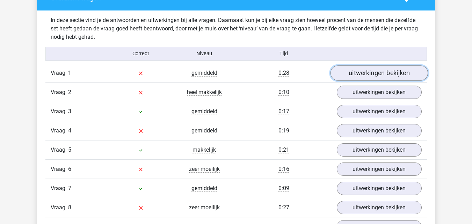
click at [342, 72] on link "uitwerkingen bekijken" at bounding box center [378, 72] width 97 height 15
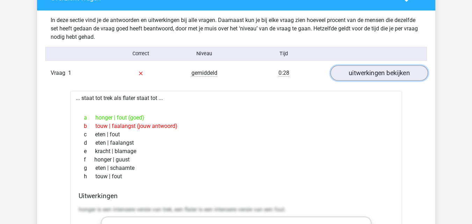
click at [342, 71] on link "uitwerkingen bekijken" at bounding box center [378, 72] width 97 height 15
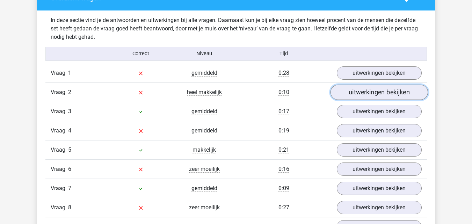
click at [377, 97] on link "uitwerkingen bekijken" at bounding box center [378, 91] width 97 height 15
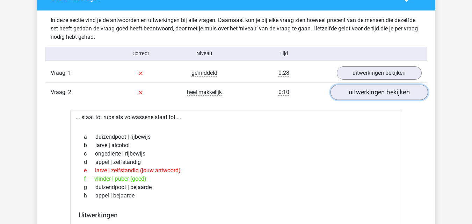
click at [377, 97] on link "uitwerkingen bekijken" at bounding box center [378, 91] width 97 height 15
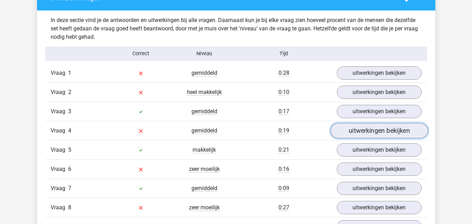
click at [396, 129] on link "uitwerkingen bekijken" at bounding box center [378, 130] width 97 height 15
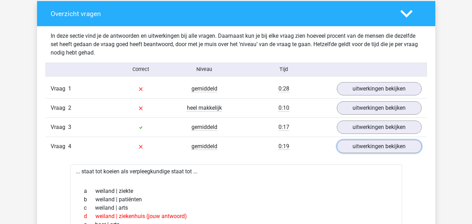
scroll to position [573, 0]
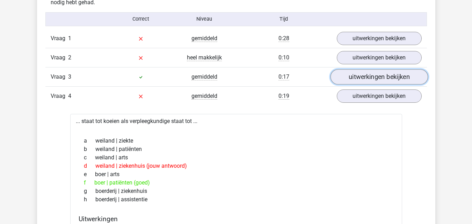
click at [386, 78] on link "uitwerkingen bekijken" at bounding box center [378, 76] width 97 height 15
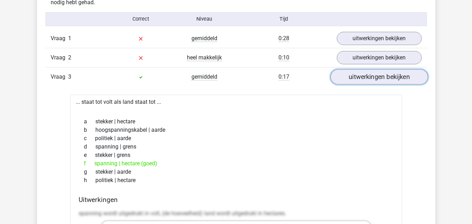
click at [386, 78] on link "uitwerkingen bekijken" at bounding box center [378, 76] width 97 height 15
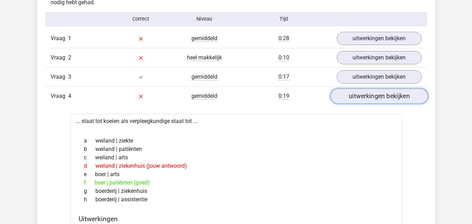
click at [380, 100] on link "uitwerkingen bekijken" at bounding box center [378, 95] width 97 height 15
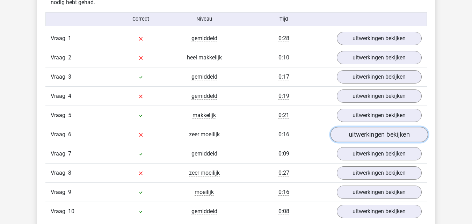
click at [370, 134] on link "uitwerkingen bekijken" at bounding box center [378, 134] width 97 height 15
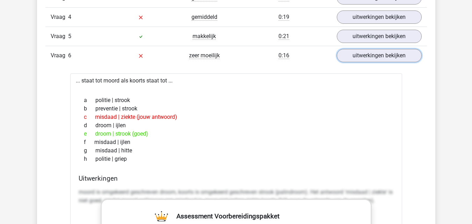
scroll to position [658, 0]
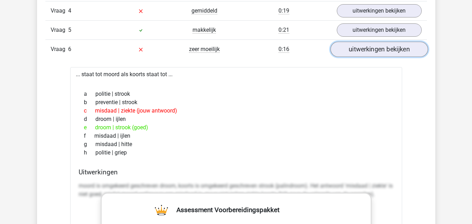
click at [386, 46] on link "uitwerkingen bekijken" at bounding box center [378, 49] width 97 height 15
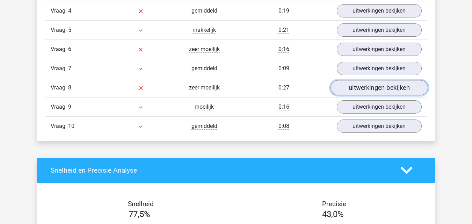
click at [377, 89] on link "uitwerkingen bekijken" at bounding box center [378, 87] width 97 height 15
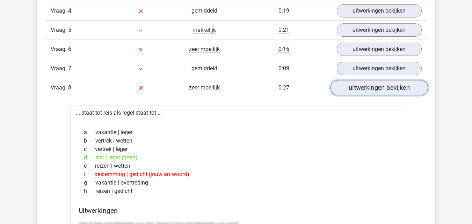
click at [361, 91] on link "uitwerkingen bekijken" at bounding box center [378, 87] width 97 height 15
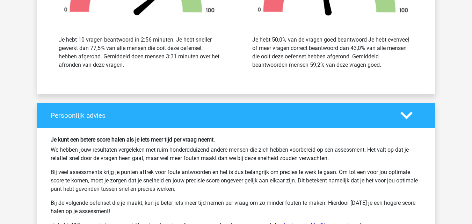
scroll to position [900, 0]
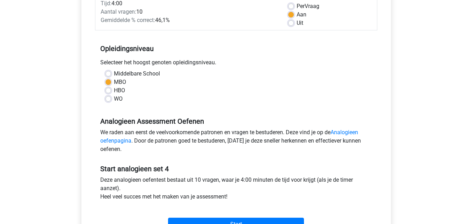
scroll to position [113, 0]
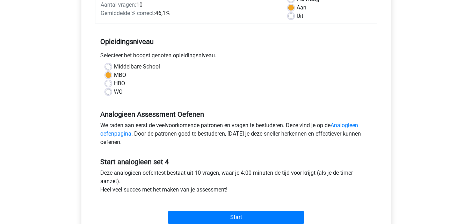
drag, startPoint x: 470, startPoint y: 54, endPoint x: 466, endPoint y: 80, distance: 25.7
click at [468, 76] on div "Kies premium [GEOGRAPHIC_DATA] [EMAIL_ADDRESS][DOMAIN_NAME]" at bounding box center [236, 163] width 472 height 552
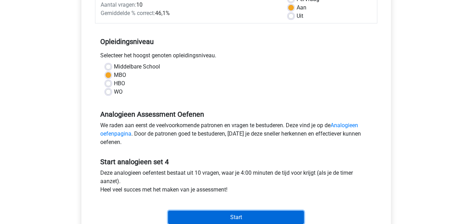
click at [267, 216] on input "Start" at bounding box center [236, 217] width 136 height 13
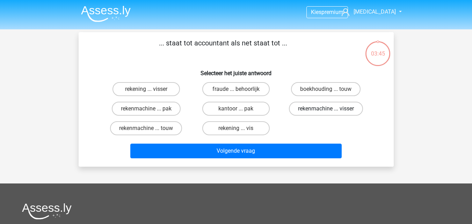
click at [305, 113] on label "rekenmachine ... visser" at bounding box center [326, 109] width 74 height 14
click at [326, 113] on input "rekenmachine ... visser" at bounding box center [328, 111] width 5 height 5
radio input "true"
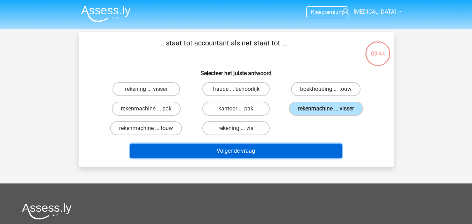
click at [292, 153] on button "Volgende vraag" at bounding box center [235, 151] width 211 height 15
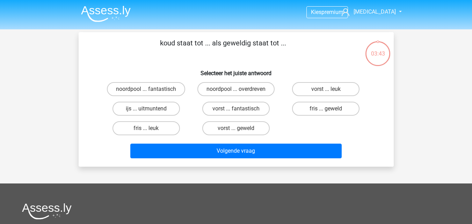
scroll to position [32, 0]
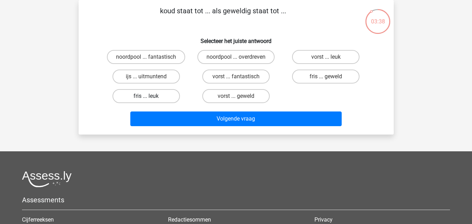
click at [168, 97] on label "fris ... leuk" at bounding box center [145, 96] width 67 height 14
click at [150, 97] on input "fris ... leuk" at bounding box center [148, 98] width 5 height 5
radio input "true"
click at [220, 79] on label "vorst ... fantastisch" at bounding box center [235, 76] width 67 height 14
click at [236, 79] on input "vorst ... fantastisch" at bounding box center [238, 78] width 5 height 5
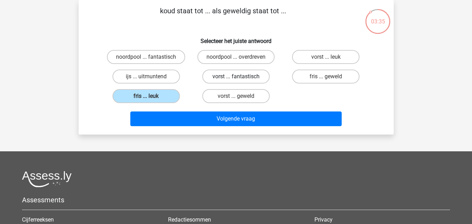
radio input "true"
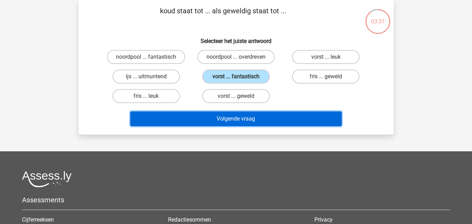
click at [226, 125] on button "Volgende vraag" at bounding box center [235, 118] width 211 height 15
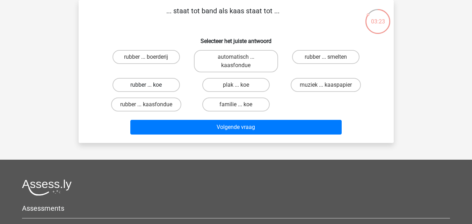
click at [161, 85] on label "rubber ... koe" at bounding box center [145, 85] width 67 height 14
click at [150, 85] on input "rubber ... koe" at bounding box center [148, 87] width 5 height 5
radio input "true"
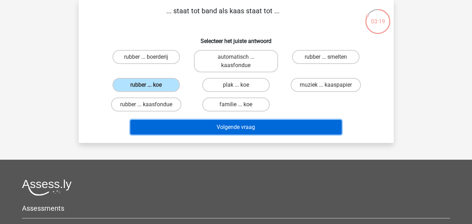
click at [219, 126] on button "Volgende vraag" at bounding box center [235, 127] width 211 height 15
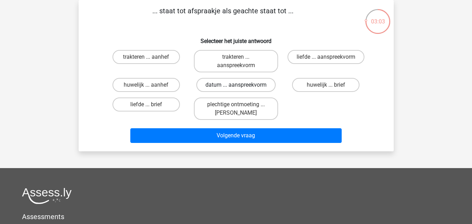
click at [212, 85] on label "datum ... aanspreekvorm" at bounding box center [235, 85] width 79 height 14
click at [236, 85] on input "datum ... aanspreekvorm" at bounding box center [238, 87] width 5 height 5
radio input "true"
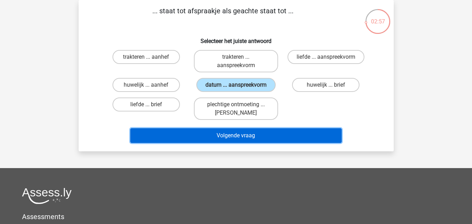
click at [226, 132] on button "Volgende vraag" at bounding box center [235, 135] width 211 height 15
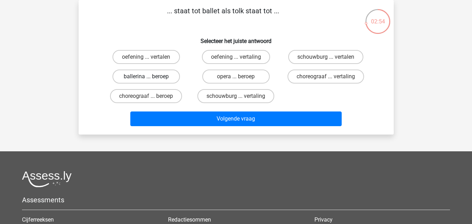
click at [166, 76] on label "ballerina ... beroep" at bounding box center [145, 76] width 67 height 14
click at [150, 76] on input "ballerina ... beroep" at bounding box center [148, 78] width 5 height 5
radio input "true"
click at [301, 74] on label "choreograaf ... vertaling" at bounding box center [325, 76] width 76 height 14
click at [326, 76] on input "choreograaf ... vertaling" at bounding box center [328, 78] width 5 height 5
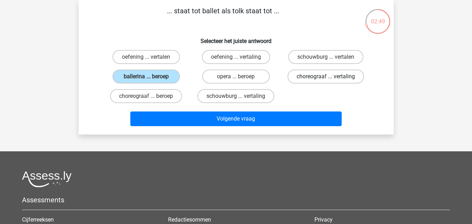
radio input "true"
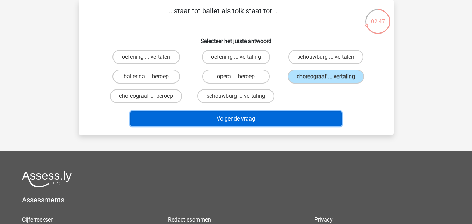
click at [294, 121] on button "Volgende vraag" at bounding box center [235, 118] width 211 height 15
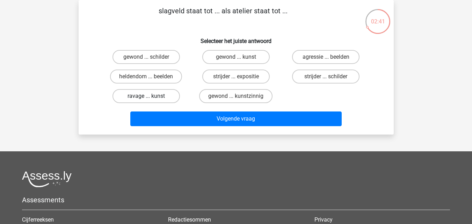
click at [170, 97] on label "ravage ... kunst" at bounding box center [145, 96] width 67 height 14
click at [150, 97] on input "ravage ... kunst" at bounding box center [148, 98] width 5 height 5
radio input "true"
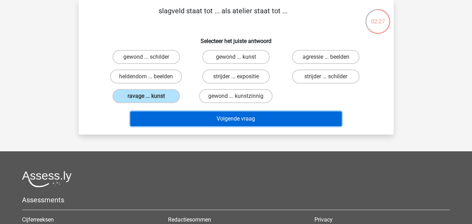
click at [200, 116] on button "Volgende vraag" at bounding box center [235, 118] width 211 height 15
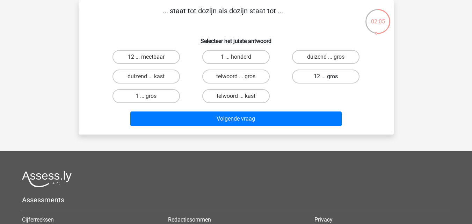
click at [302, 77] on label "12 ... gros" at bounding box center [325, 76] width 67 height 14
click at [326, 77] on input "12 ... gros" at bounding box center [328, 78] width 5 height 5
radio input "true"
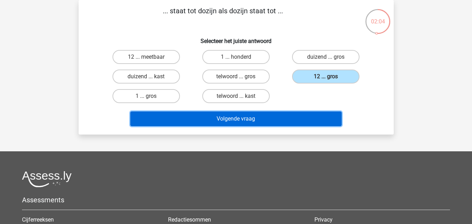
click at [276, 120] on button "Volgende vraag" at bounding box center [235, 118] width 211 height 15
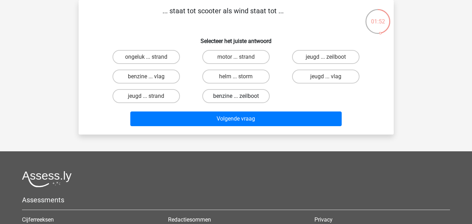
click at [227, 97] on label "benzine ... zeilboot" at bounding box center [235, 96] width 67 height 14
click at [236, 97] on input "benzine ... zeilboot" at bounding box center [238, 98] width 5 height 5
radio input "true"
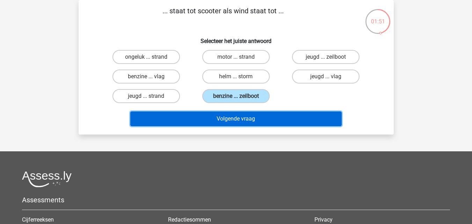
click at [228, 118] on button "Volgende vraag" at bounding box center [235, 118] width 211 height 15
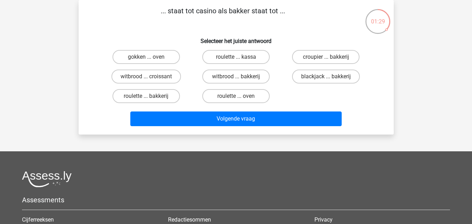
click at [238, 98] on input "roulette ... oven" at bounding box center [238, 98] width 5 height 5
radio input "true"
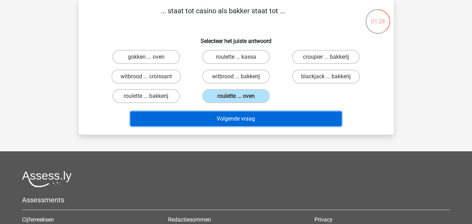
click at [244, 119] on button "Volgende vraag" at bounding box center [235, 118] width 211 height 15
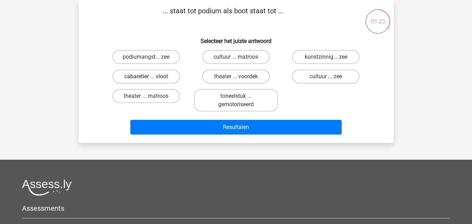
click at [170, 76] on label "cabaretier ... vloot" at bounding box center [145, 76] width 67 height 14
click at [150, 76] on input "cabaretier ... vloot" at bounding box center [148, 78] width 5 height 5
radio input "true"
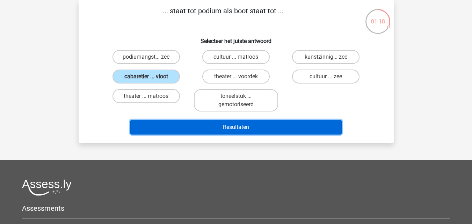
click at [207, 131] on button "Resultaten" at bounding box center [235, 127] width 211 height 15
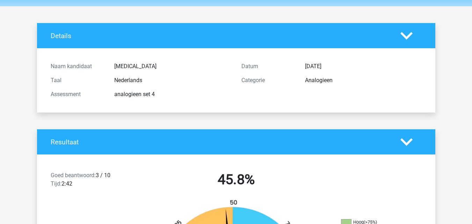
scroll to position [254, 0]
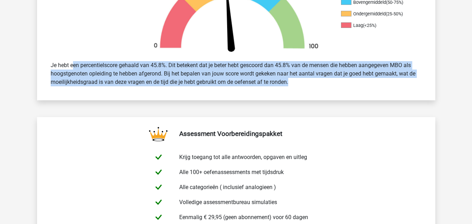
drag, startPoint x: 468, startPoint y: 65, endPoint x: 468, endPoint y: 69, distance: 4.6
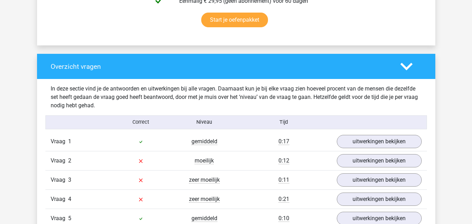
scroll to position [473, 0]
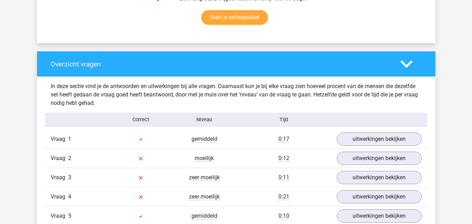
drag, startPoint x: 471, startPoint y: 92, endPoint x: 471, endPoint y: 103, distance: 11.2
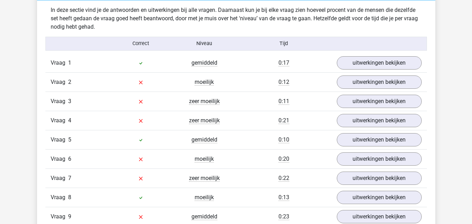
scroll to position [557, 0]
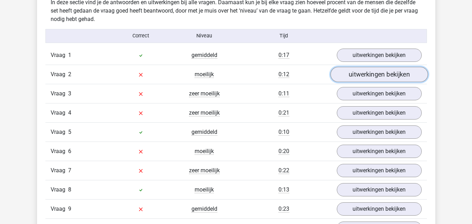
click at [344, 76] on link "uitwerkingen bekijken" at bounding box center [378, 74] width 97 height 15
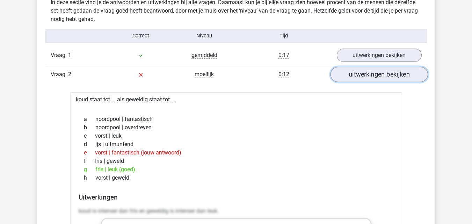
click at [348, 74] on link "uitwerkingen bekijken" at bounding box center [378, 74] width 97 height 15
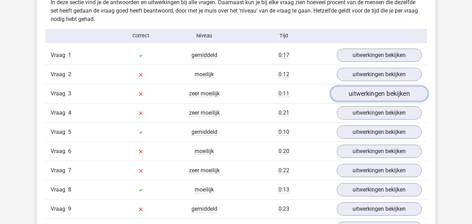
click at [356, 91] on link "uitwerkingen bekijken" at bounding box center [378, 93] width 97 height 15
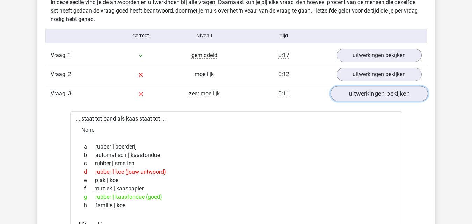
click at [356, 91] on link "uitwerkingen bekijken" at bounding box center [378, 93] width 97 height 15
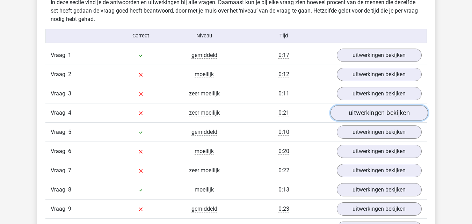
click at [364, 115] on link "uitwerkingen bekijken" at bounding box center [378, 112] width 97 height 15
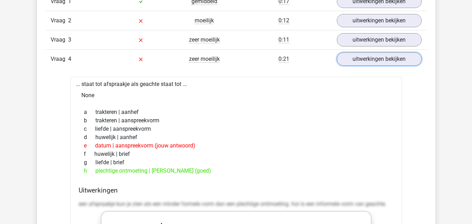
scroll to position [613, 0]
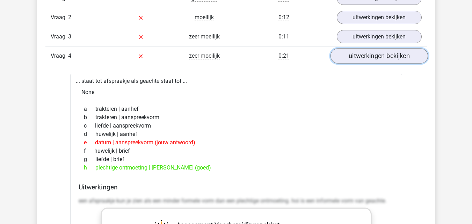
click at [388, 62] on link "uitwerkingen bekijken" at bounding box center [378, 55] width 97 height 15
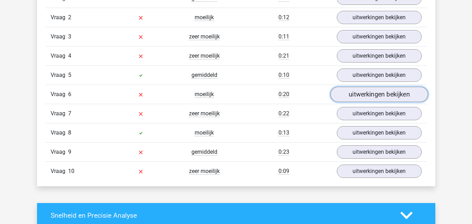
click at [373, 99] on link "uitwerkingen bekijken" at bounding box center [378, 94] width 97 height 15
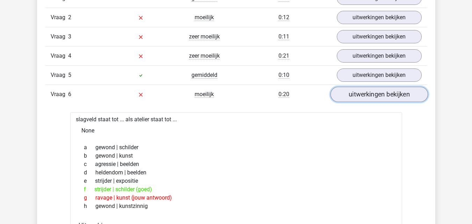
click at [373, 99] on link "uitwerkingen bekijken" at bounding box center [378, 94] width 97 height 15
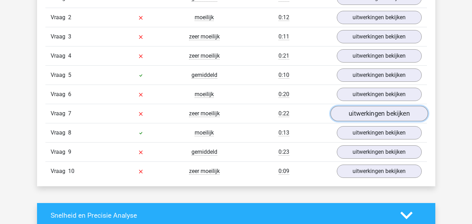
click at [367, 112] on link "uitwerkingen bekijken" at bounding box center [378, 113] width 97 height 15
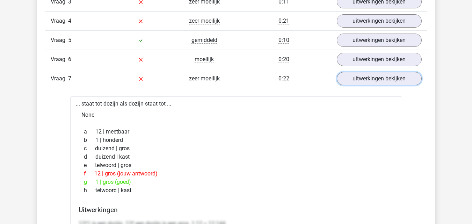
scroll to position [658, 0]
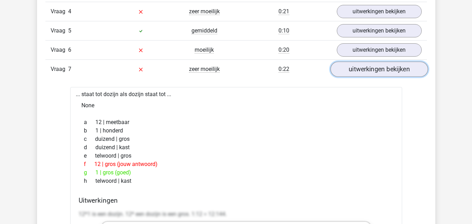
click at [394, 72] on link "uitwerkingen bekijken" at bounding box center [378, 68] width 97 height 15
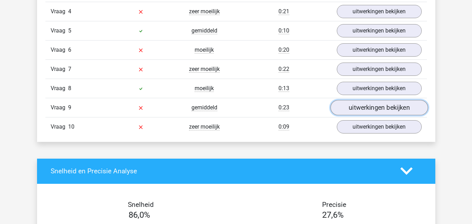
click at [357, 109] on link "uitwerkingen bekijken" at bounding box center [378, 107] width 97 height 15
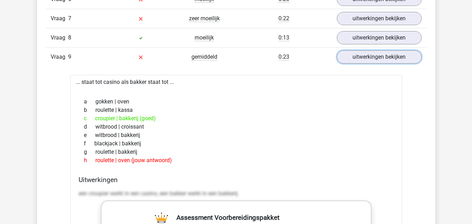
scroll to position [778, 0]
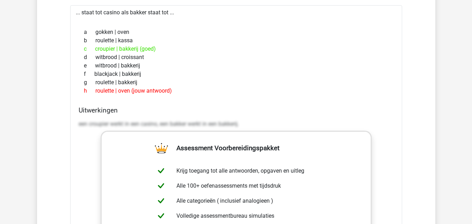
click at [470, 118] on div "Kies premium kyra kyraemanuel1@hotmail.com" at bounding box center [236, 176] width 472 height 1908
click at [469, 120] on div "Kies premium kyra kyraemanuel1@hotmail.com" at bounding box center [236, 176] width 472 height 1908
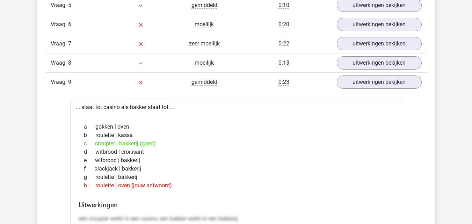
scroll to position [636, 0]
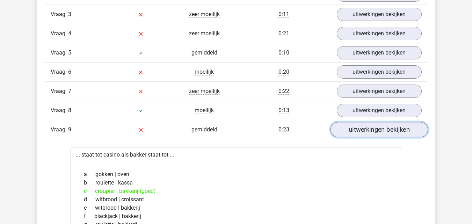
click at [396, 136] on link "uitwerkingen bekijken" at bounding box center [378, 129] width 97 height 15
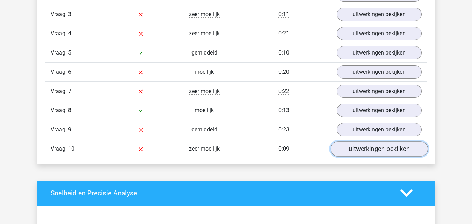
click at [402, 148] on link "uitwerkingen bekijken" at bounding box center [378, 148] width 97 height 15
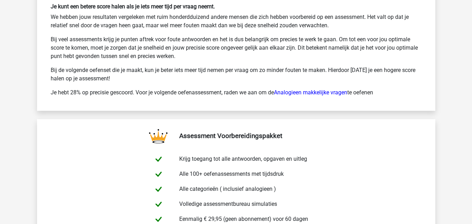
scroll to position [1463, 0]
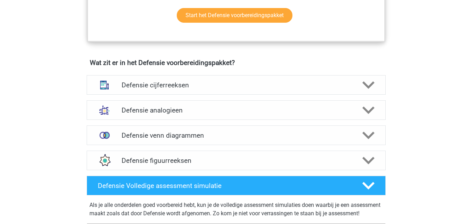
scroll to position [458, 0]
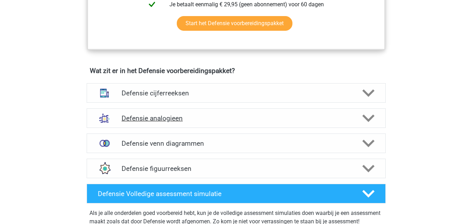
click at [377, 122] on div at bounding box center [367, 118] width 24 height 12
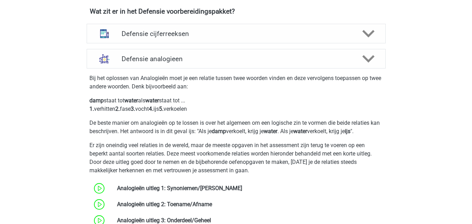
scroll to position [520, 0]
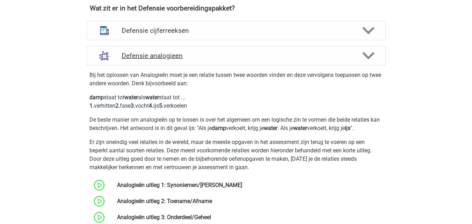
click at [359, 58] on div at bounding box center [367, 56] width 24 height 12
